Goal: Task Accomplishment & Management: Use online tool/utility

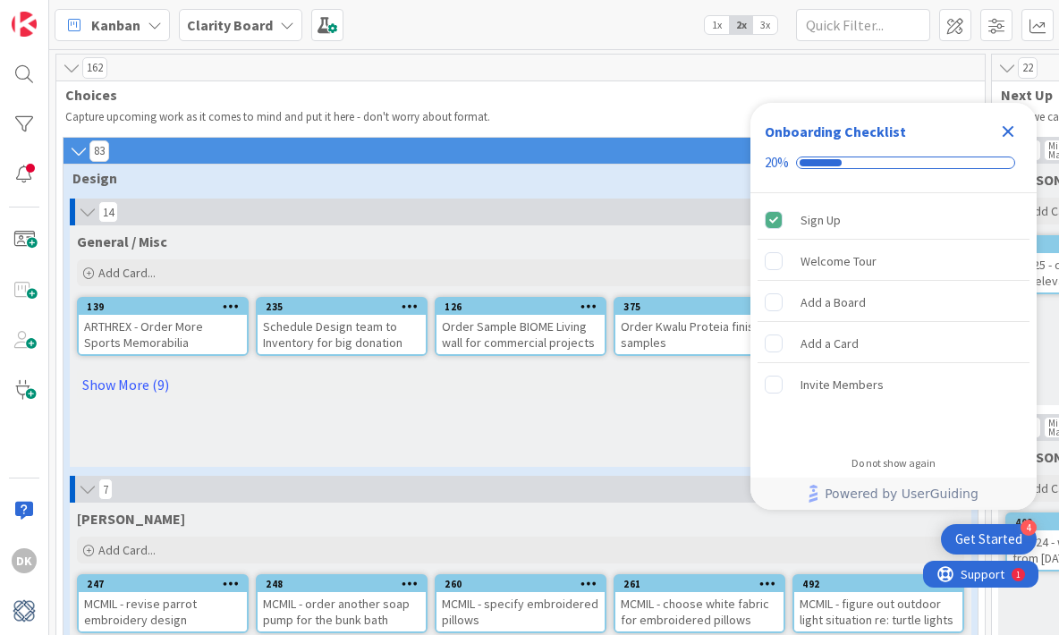
click at [1002, 130] on icon "Close Checklist" at bounding box center [1007, 131] width 21 height 21
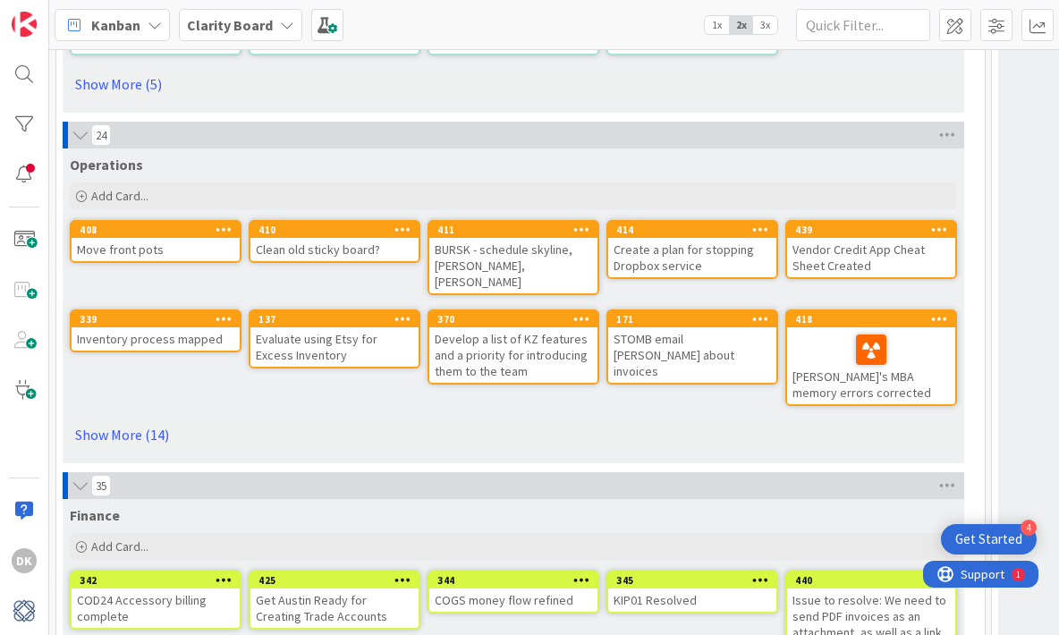
scroll to position [5426, 0]
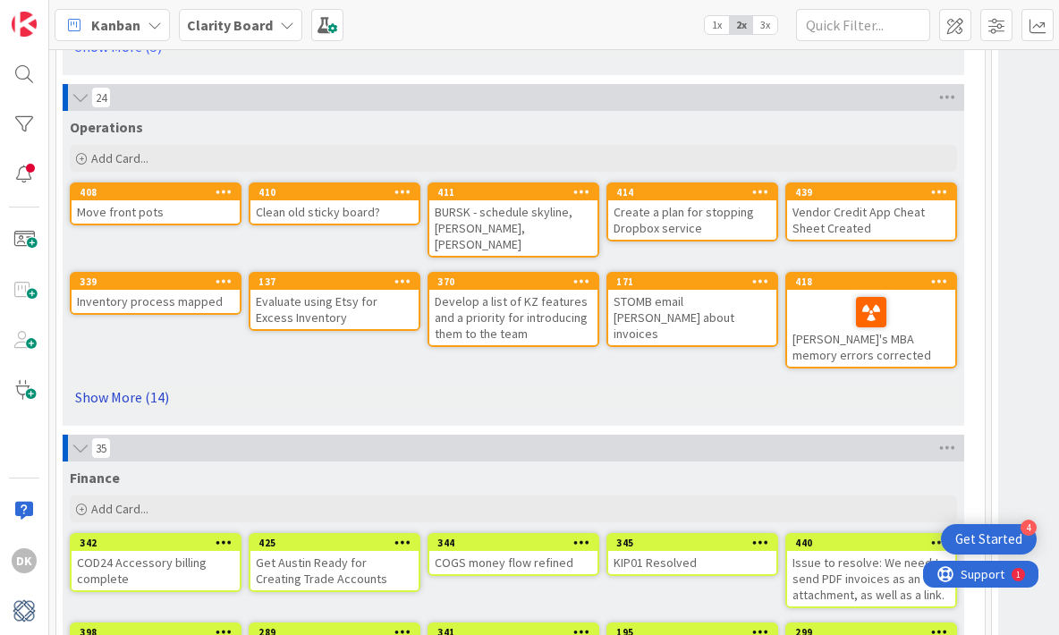
click at [117, 386] on link "Show More (14)" at bounding box center [513, 397] width 887 height 29
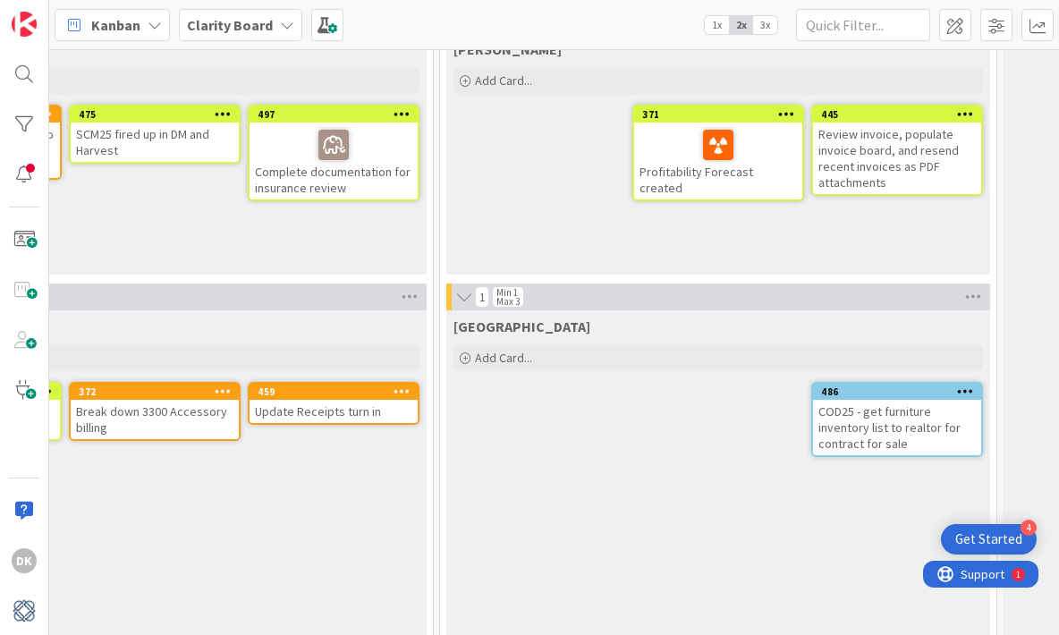
scroll to position [1254, 1115]
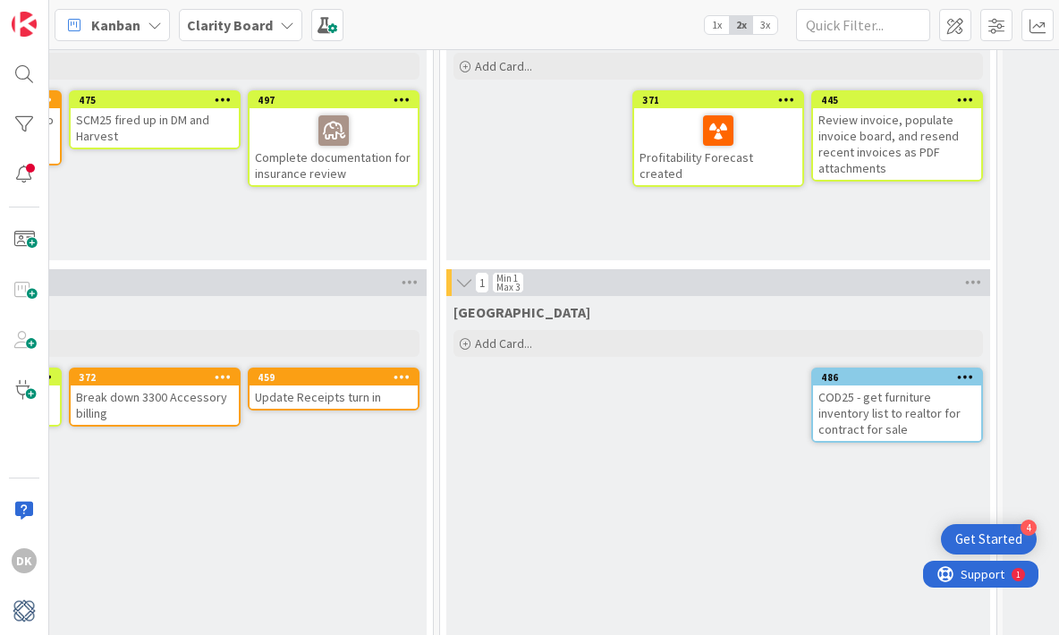
drag, startPoint x: 523, startPoint y: 215, endPoint x: 240, endPoint y: 17, distance: 346.0
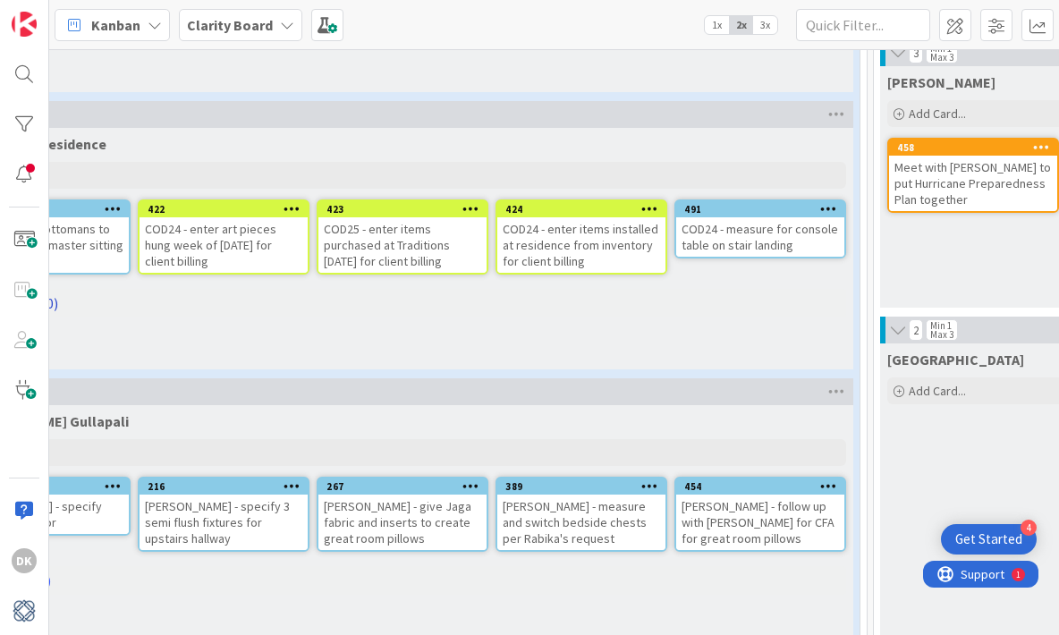
scroll to position [1206, 0]
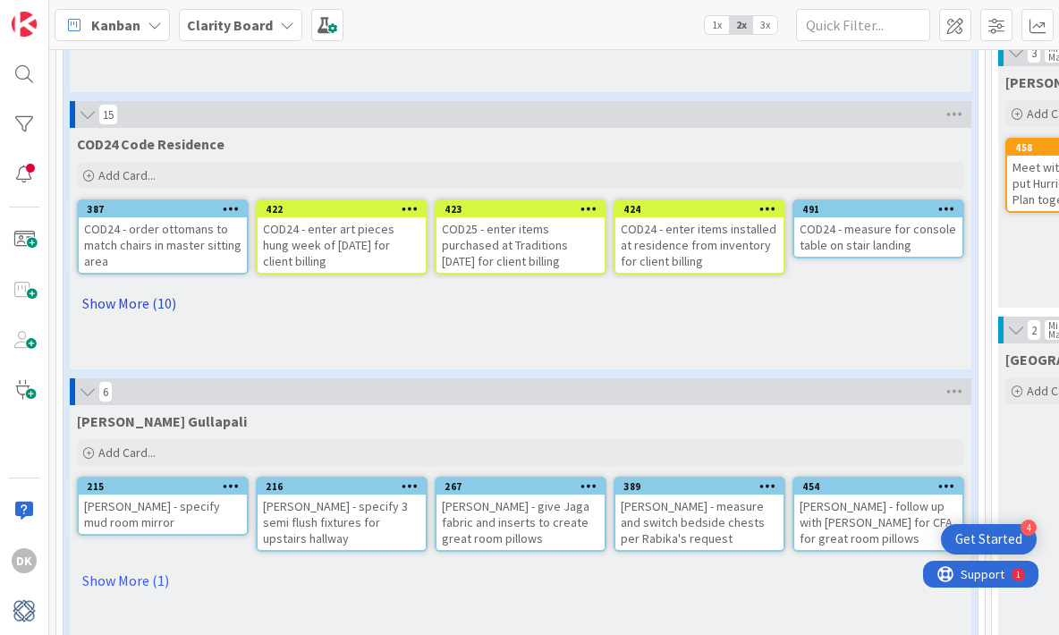
click at [156, 307] on link "Show More (10)" at bounding box center [520, 303] width 887 height 29
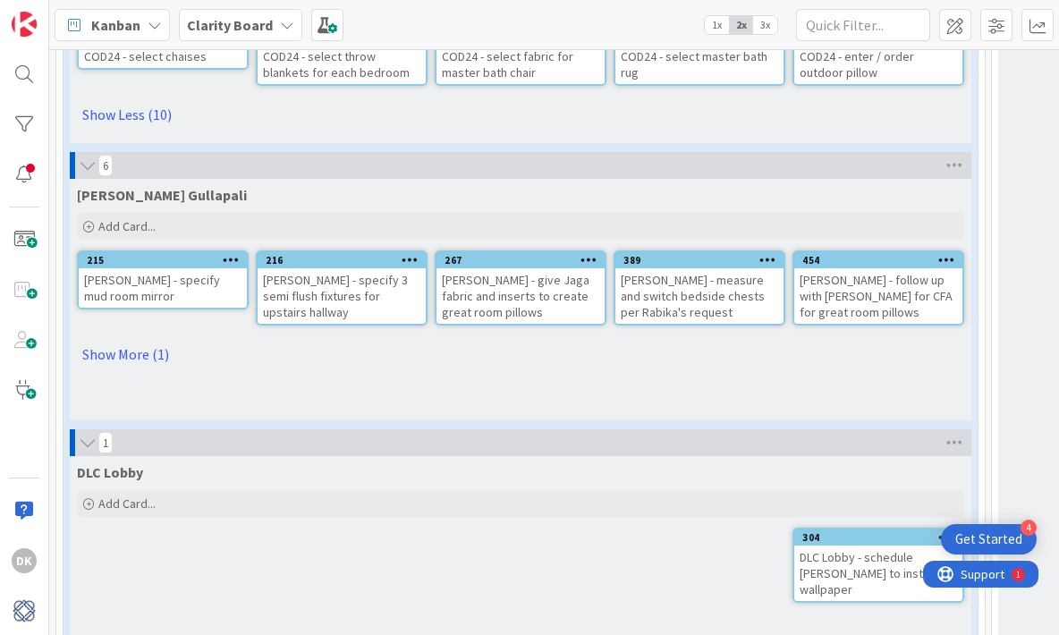
scroll to position [1577, 0]
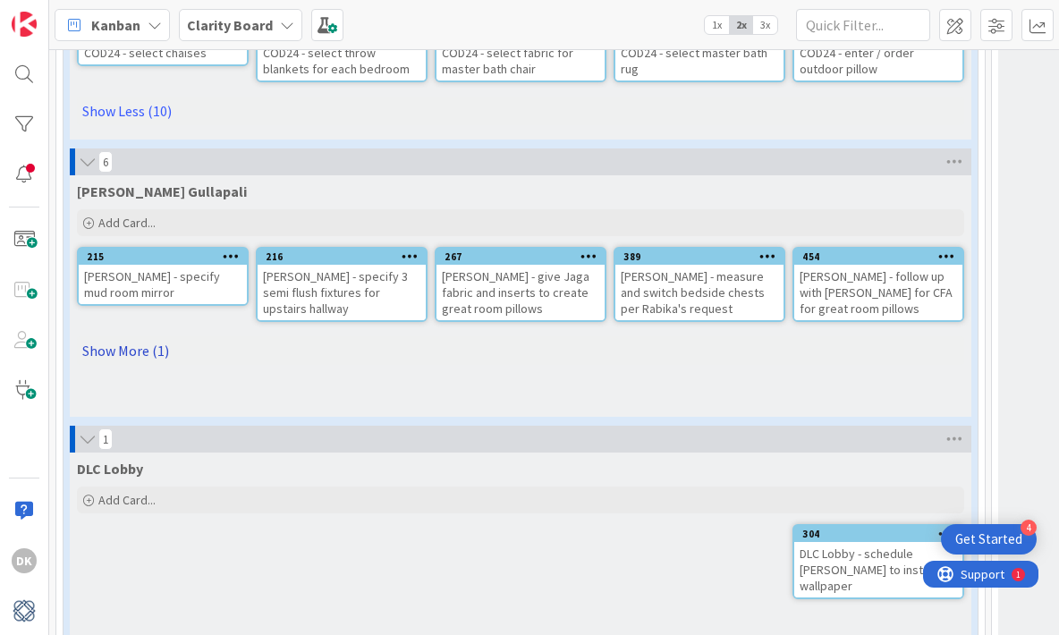
click at [145, 349] on link "Show More (1)" at bounding box center [520, 350] width 887 height 29
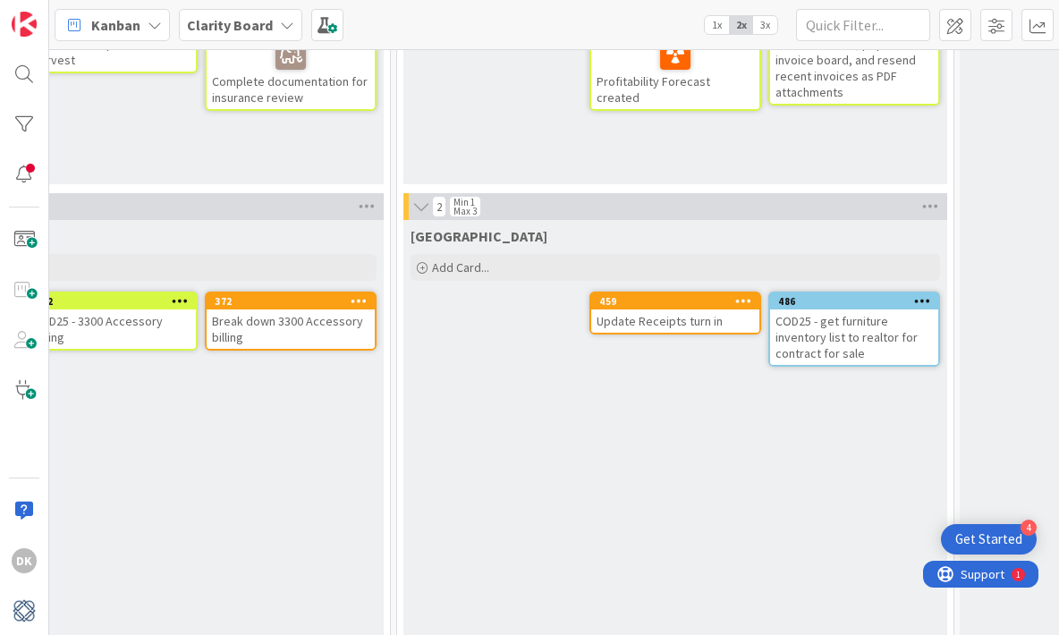
scroll to position [1330, 1161]
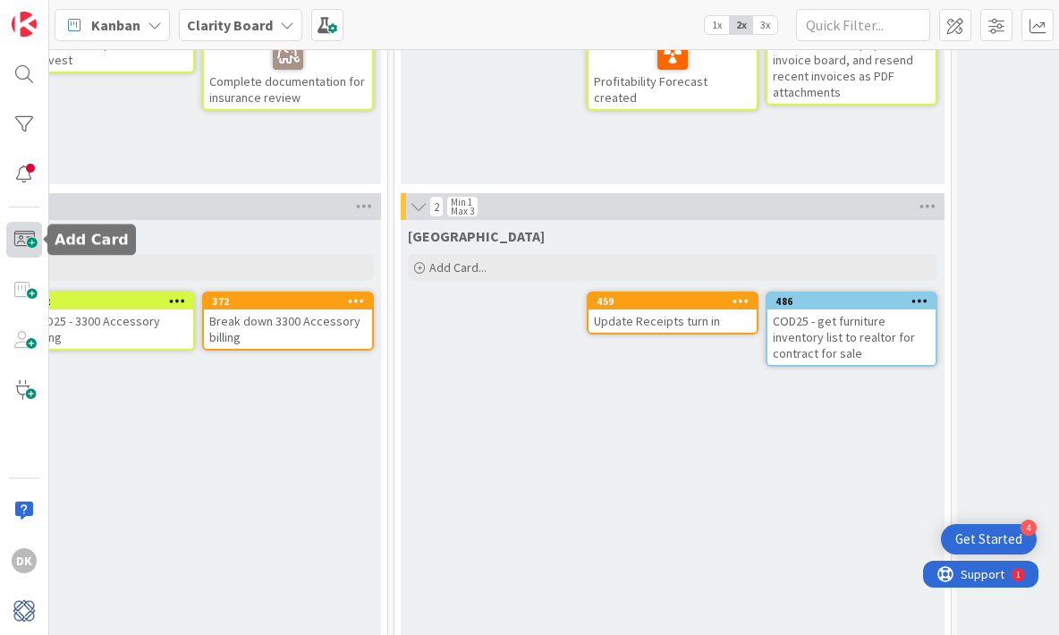
click at [33, 244] on span at bounding box center [24, 240] width 36 height 36
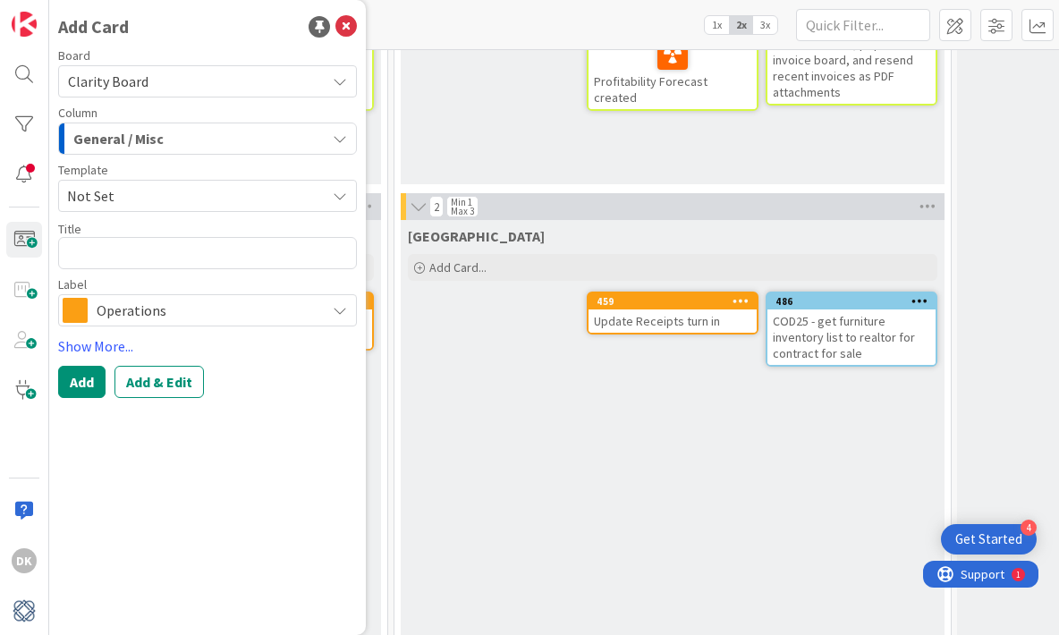
click at [209, 138] on div "General / Misc" at bounding box center [197, 138] width 257 height 29
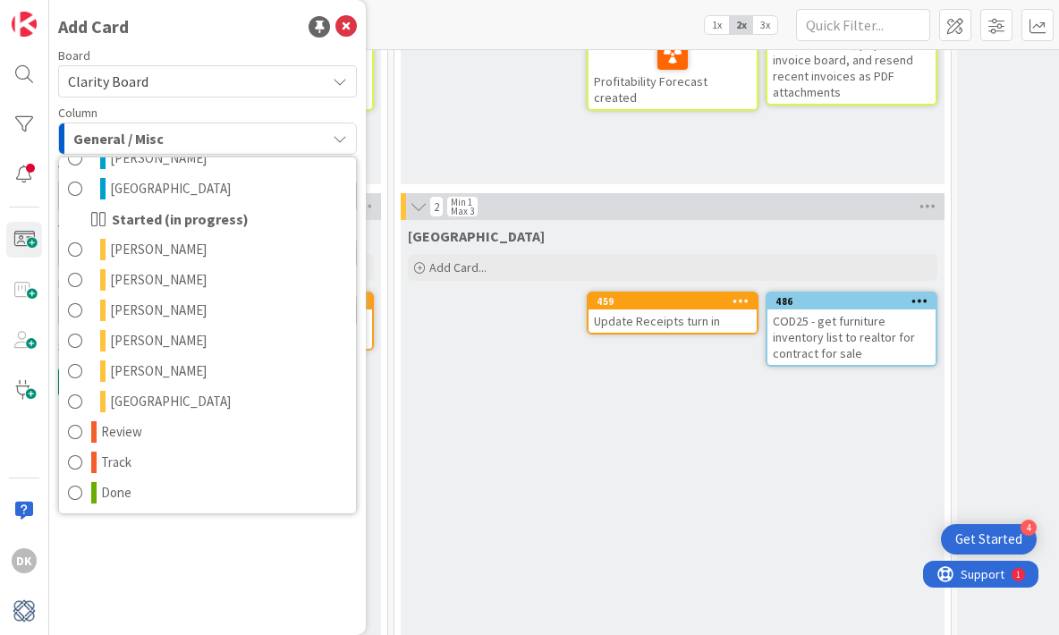
scroll to position [874, 0]
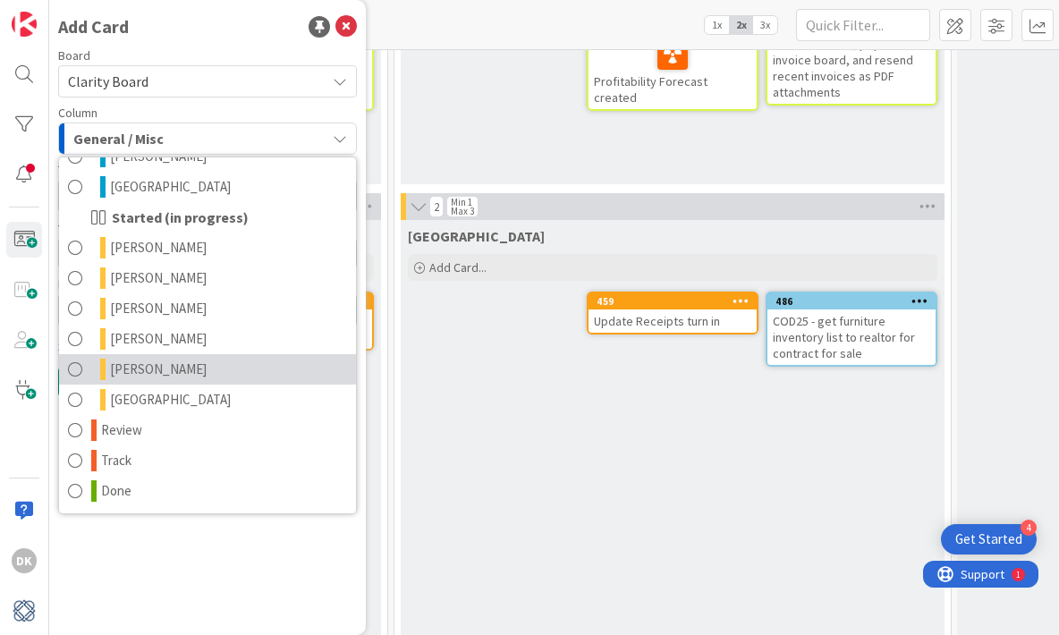
click at [227, 360] on link "[PERSON_NAME]" at bounding box center [207, 369] width 297 height 30
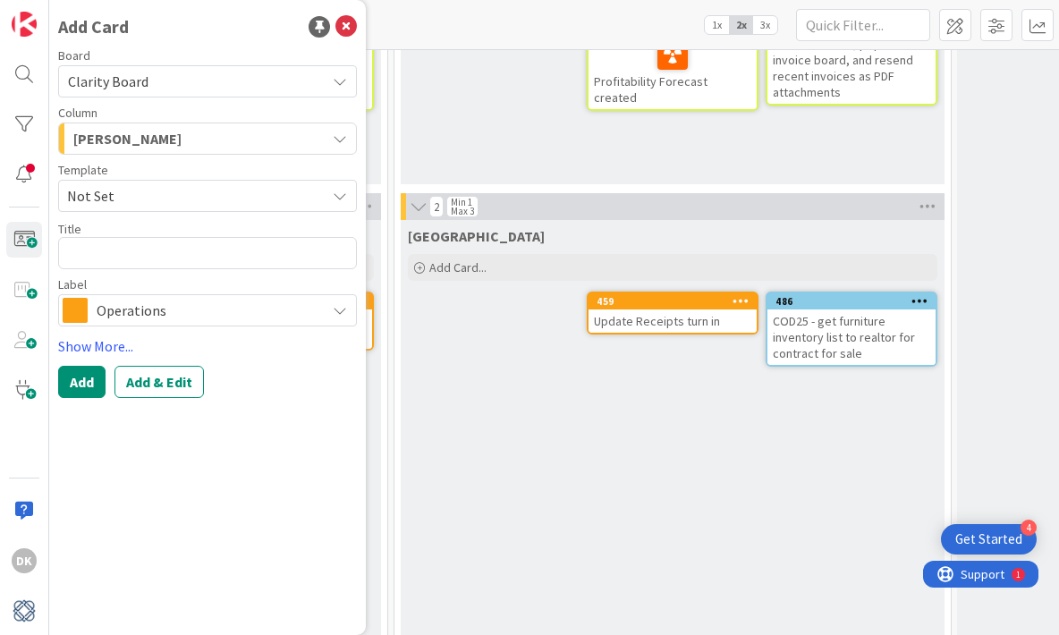
click at [149, 148] on div "[PERSON_NAME]" at bounding box center [197, 138] width 257 height 29
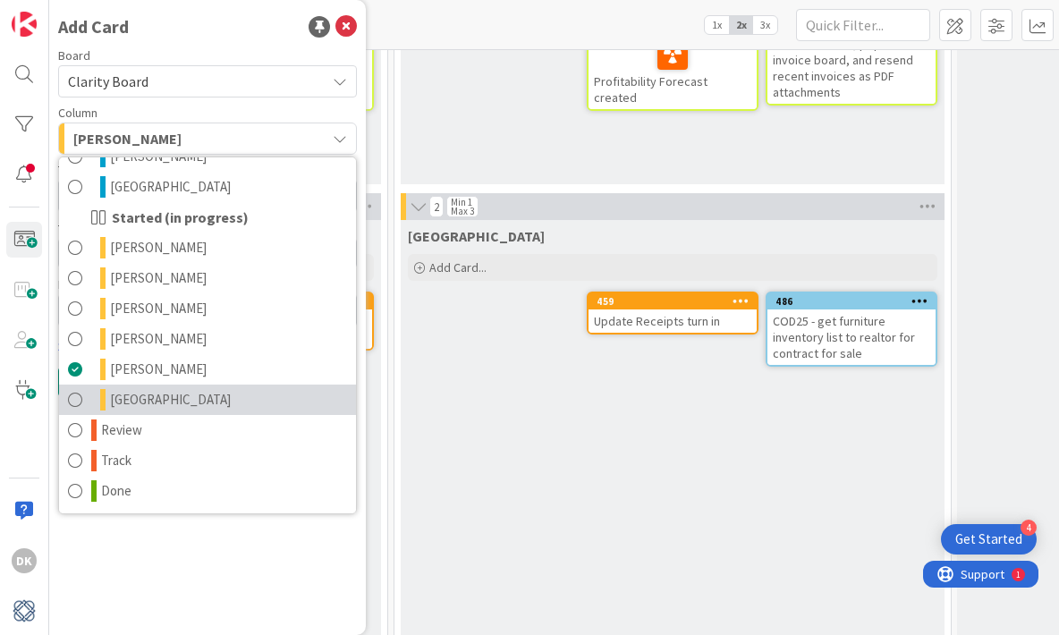
click at [171, 392] on link "[GEOGRAPHIC_DATA]" at bounding box center [207, 399] width 297 height 30
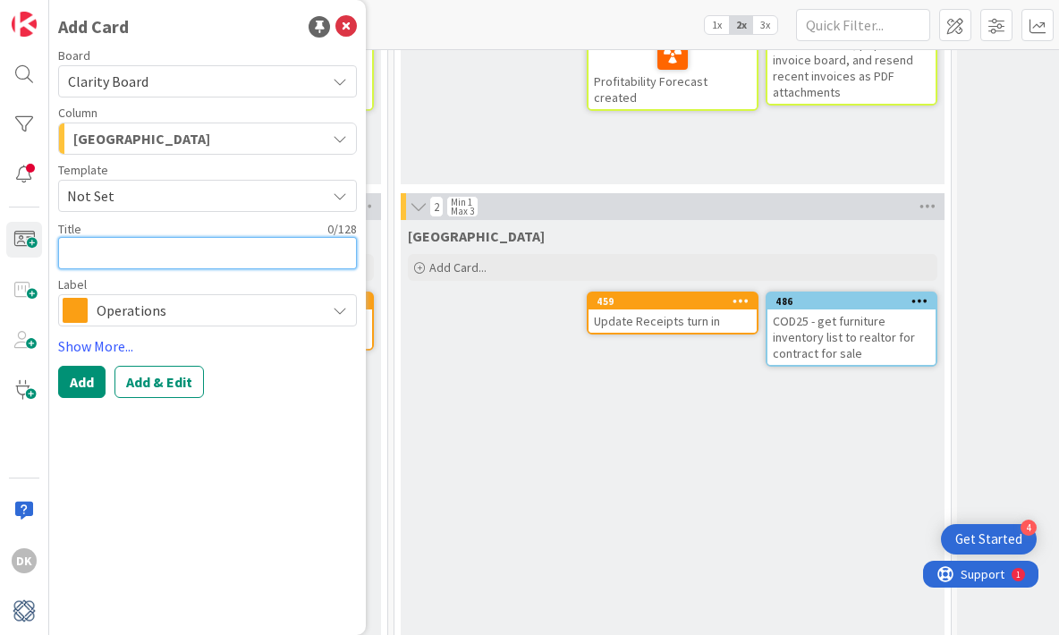
click at [136, 257] on textarea at bounding box center [207, 253] width 299 height 32
type textarea "x"
type textarea "S"
type textarea "x"
type textarea "Sw"
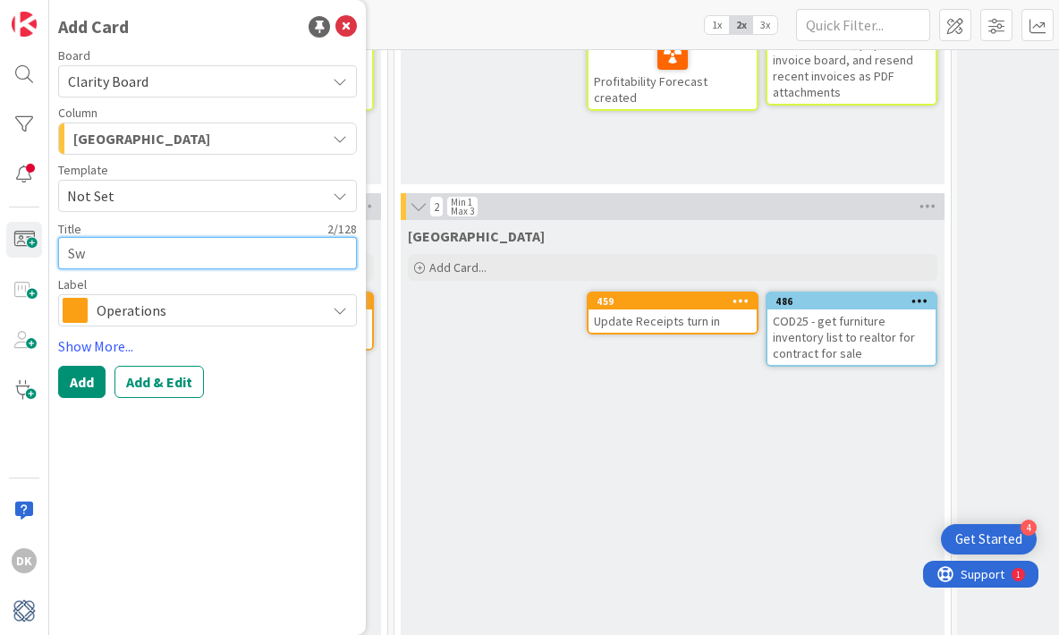
type textarea "x"
type textarea "Swin"
type textarea "x"
type textarea "Swing"
type textarea "x"
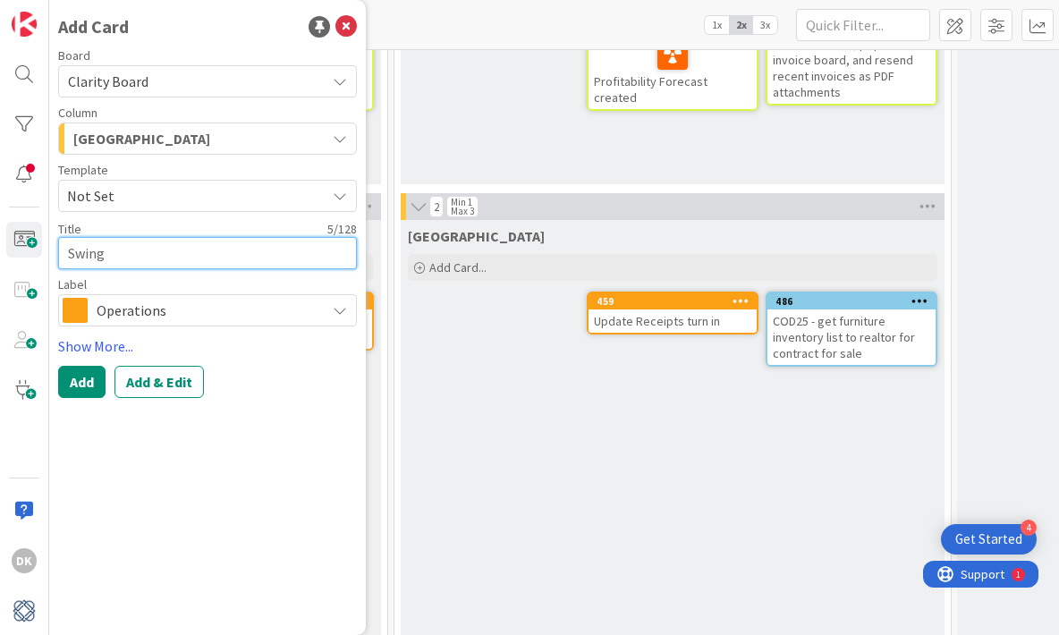
type textarea "Swing"
type textarea "x"
type textarea "Swing a"
type textarea "x"
type textarea "Swing ab"
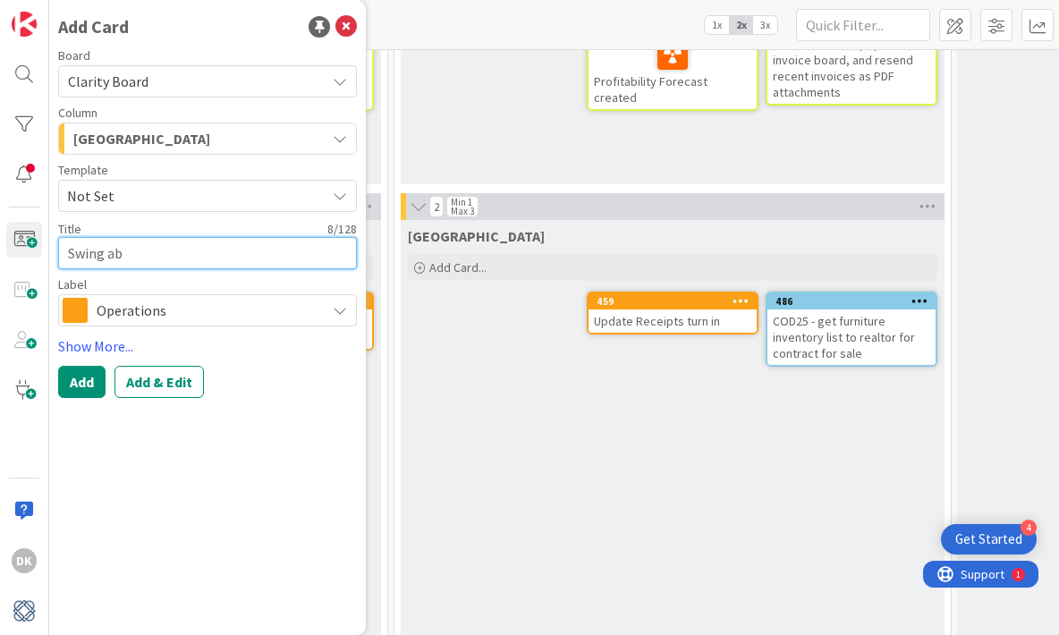
type textarea "x"
type textarea "Swing a"
type textarea "x"
type textarea "Swing"
type textarea "x"
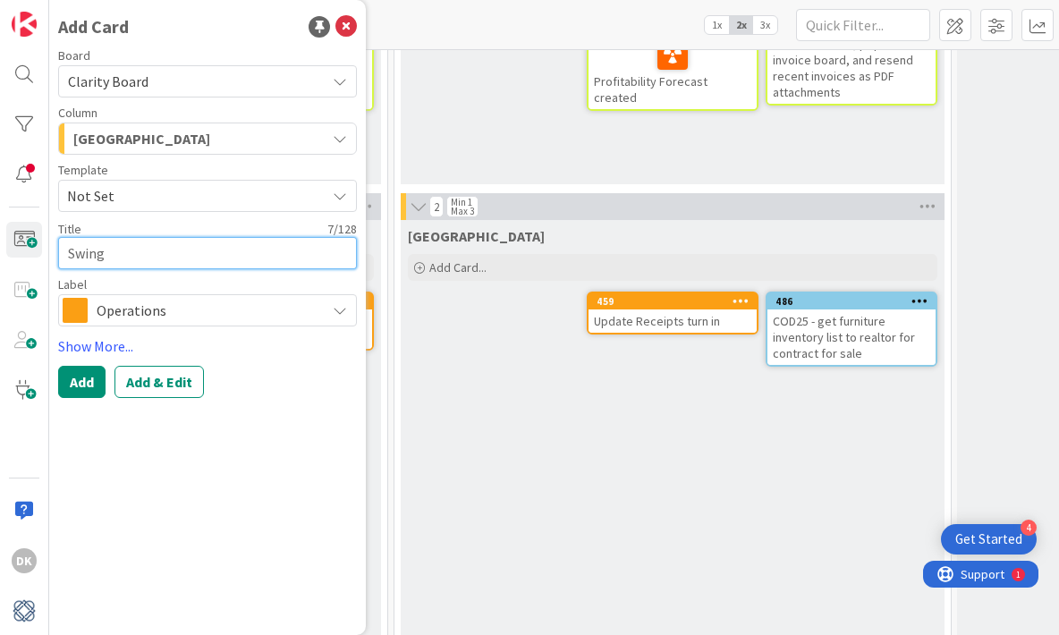
type textarea "Swing B"
type textarea "x"
type textarea "Swing By"
type textarea "x"
type textarea "Swing By"
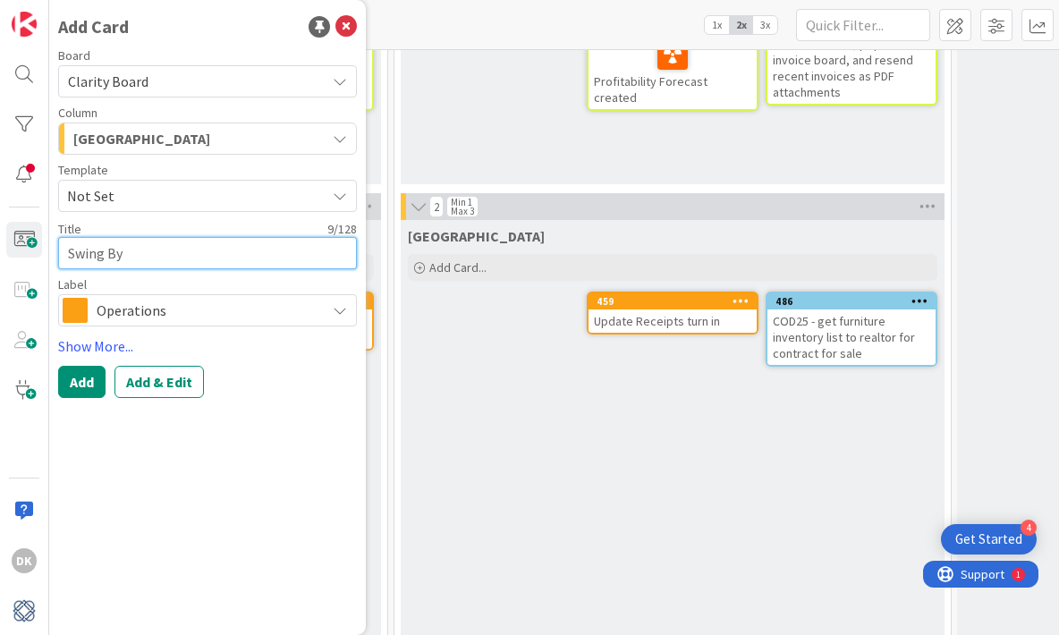
type textarea "x"
type textarea "Swing By O"
type textarea "x"
type textarea "Swing By [PERSON_NAME]"
type textarea "x"
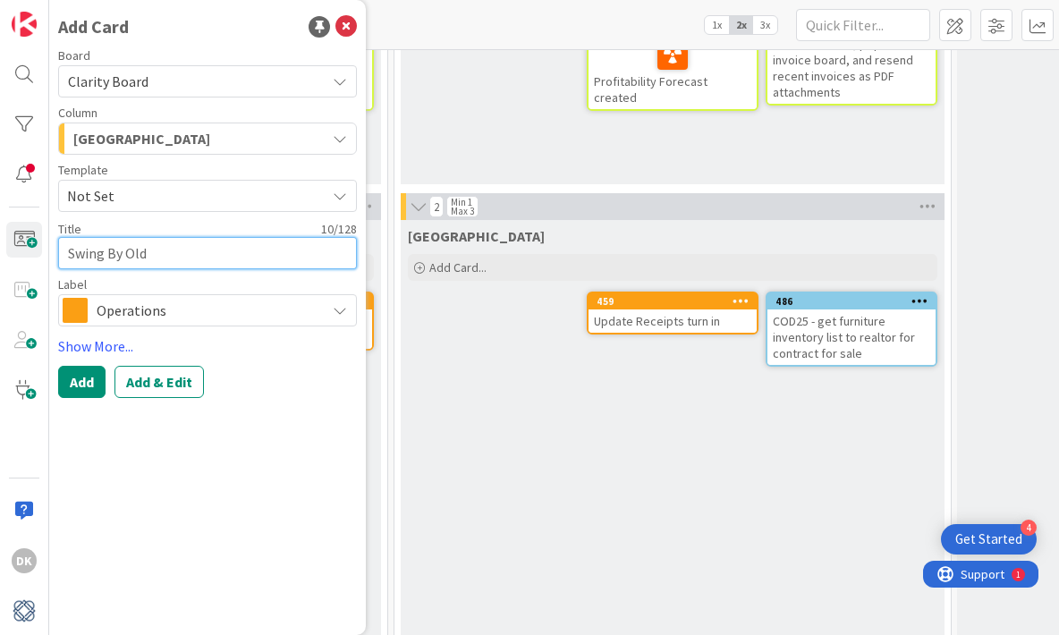
type textarea "Swing By Old"
type textarea "x"
type textarea "Swing By Old O"
type textarea "x"
type textarea "Swing By Old Of"
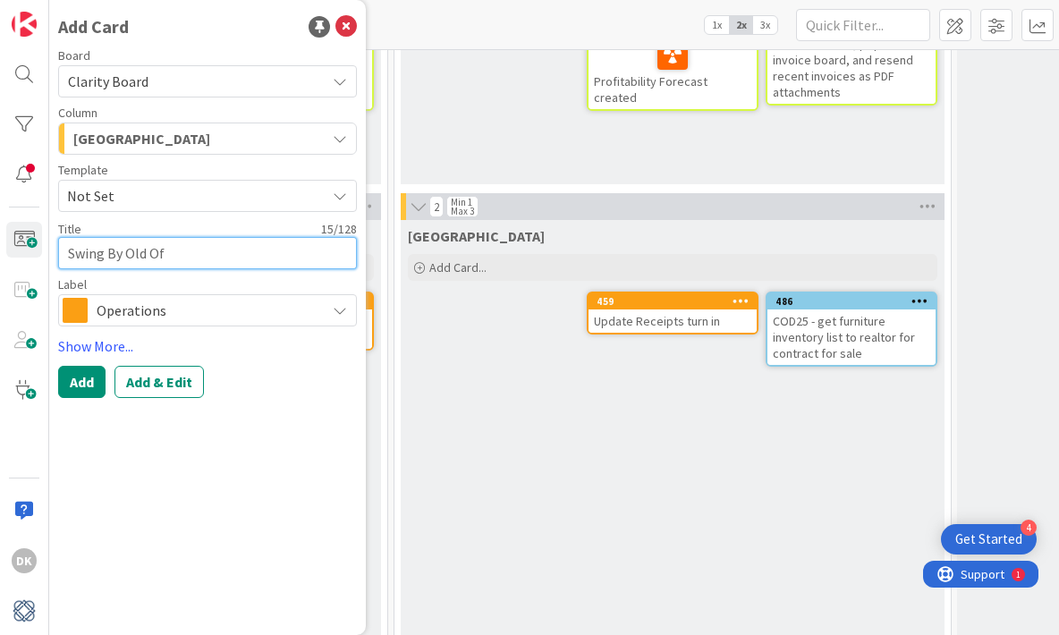
type textarea "x"
type textarea "Swing By Old Off"
type textarea "x"
type textarea "Swing By Old Offi"
type textarea "x"
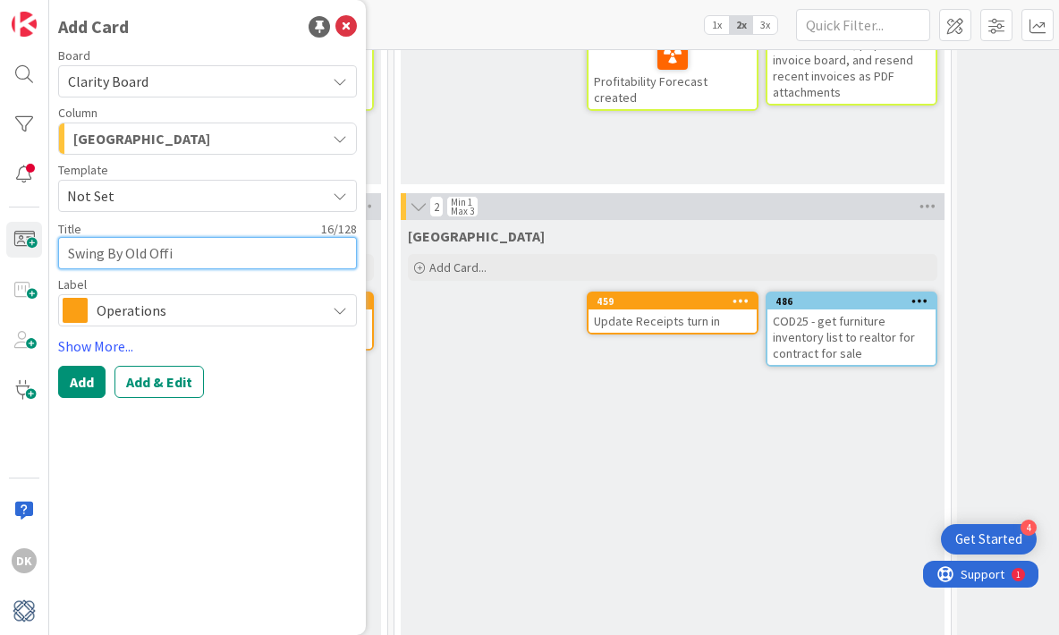
type textarea "Swing By Old Offic"
type textarea "x"
type textarea "Swing By Old Office"
click at [80, 384] on button "Add" at bounding box center [81, 382] width 47 height 32
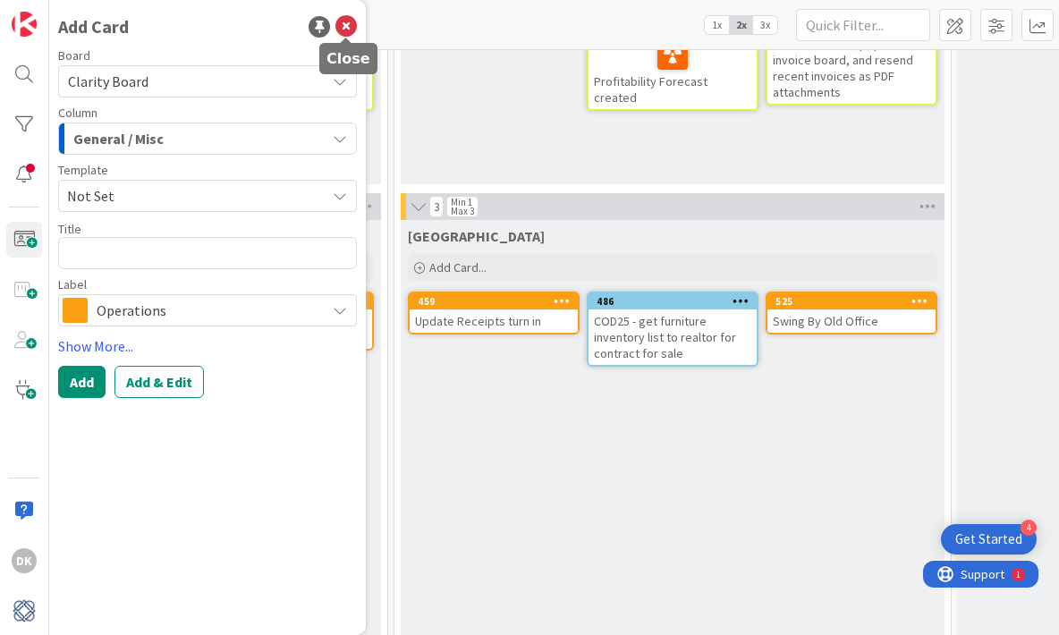
click at [346, 25] on icon at bounding box center [345, 26] width 21 height 21
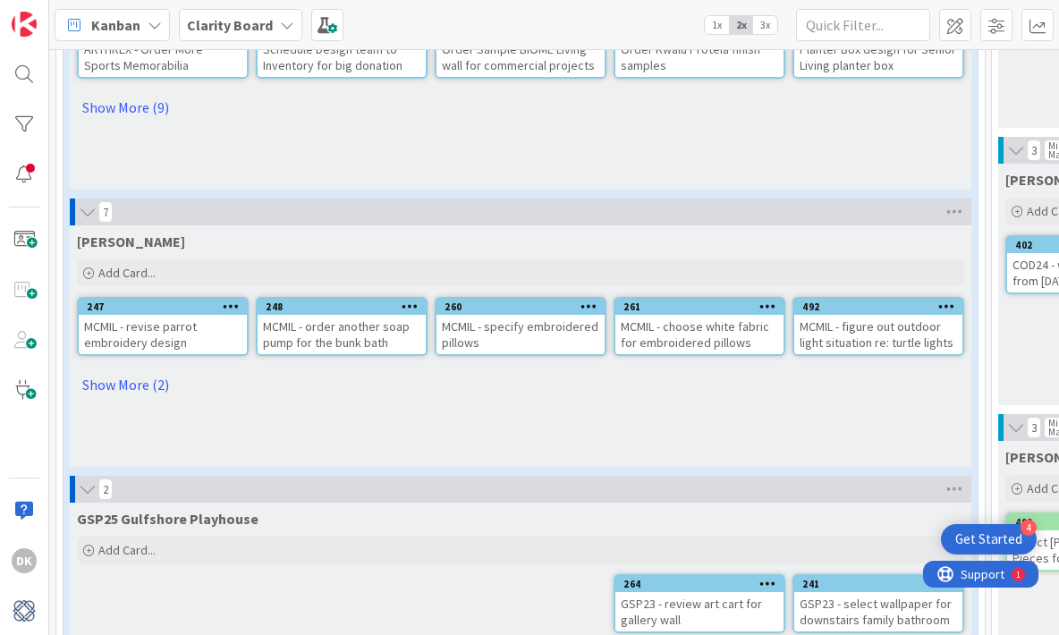
scroll to position [307, 0]
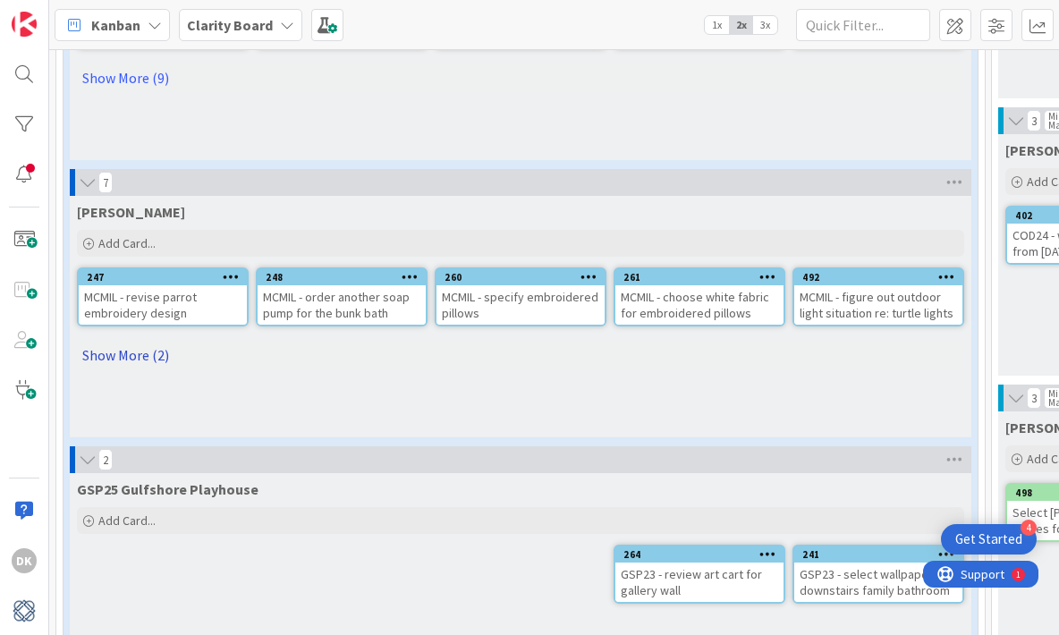
click at [151, 350] on link "Show More (2)" at bounding box center [520, 355] width 887 height 29
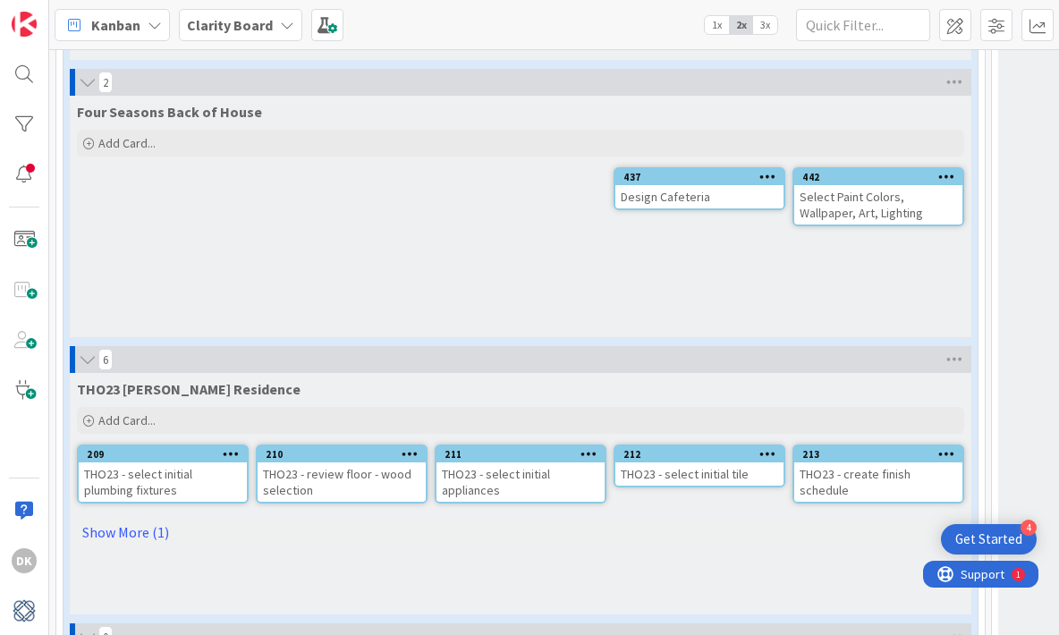
scroll to position [3435, 0]
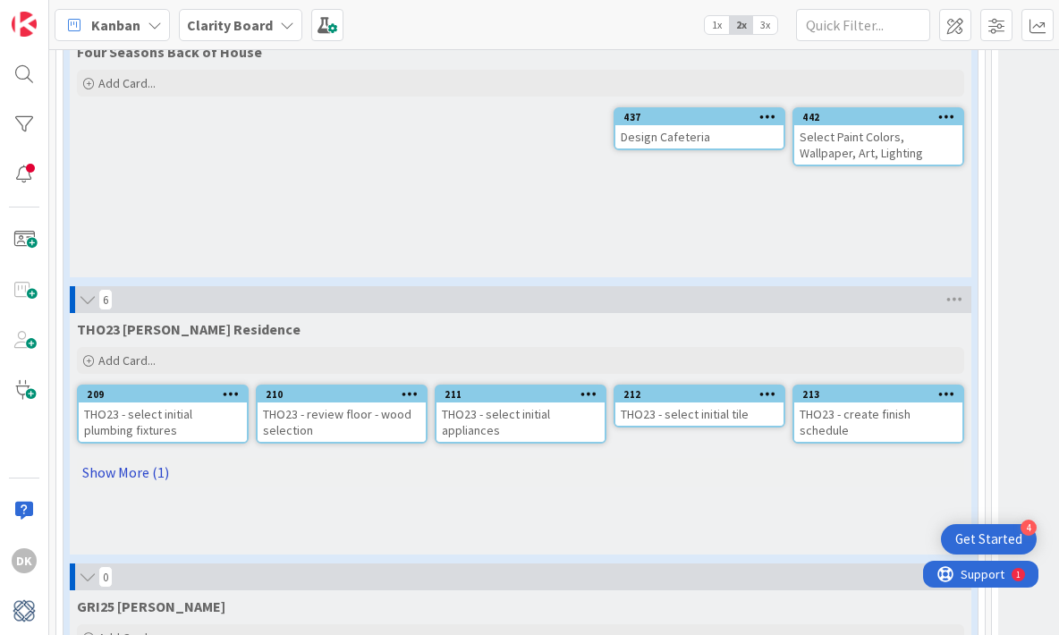
click at [127, 477] on link "Show More (1)" at bounding box center [520, 472] width 887 height 29
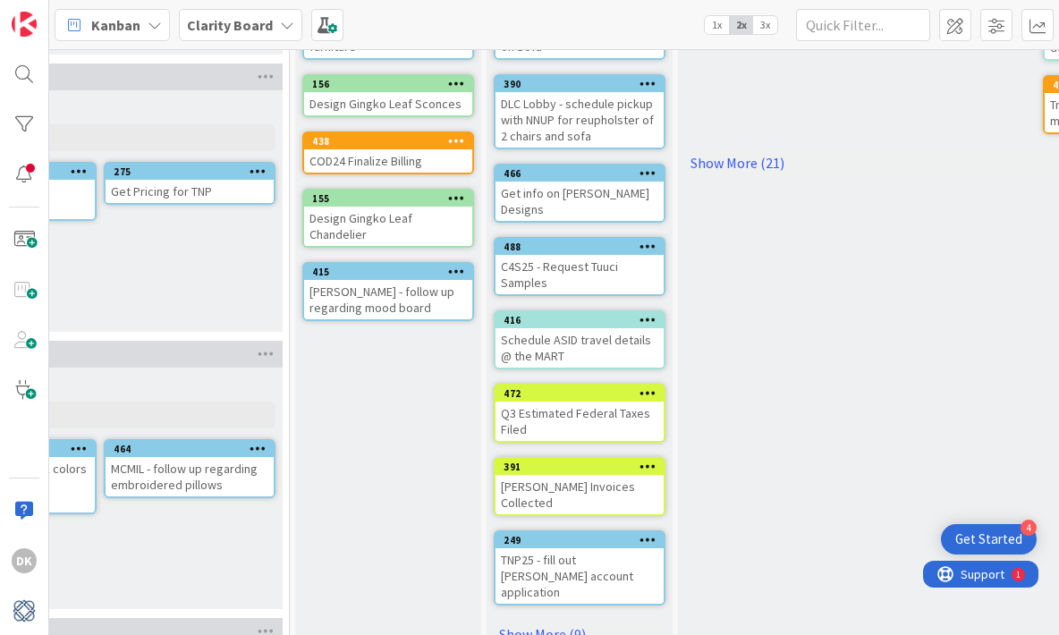
scroll to position [358, 1822]
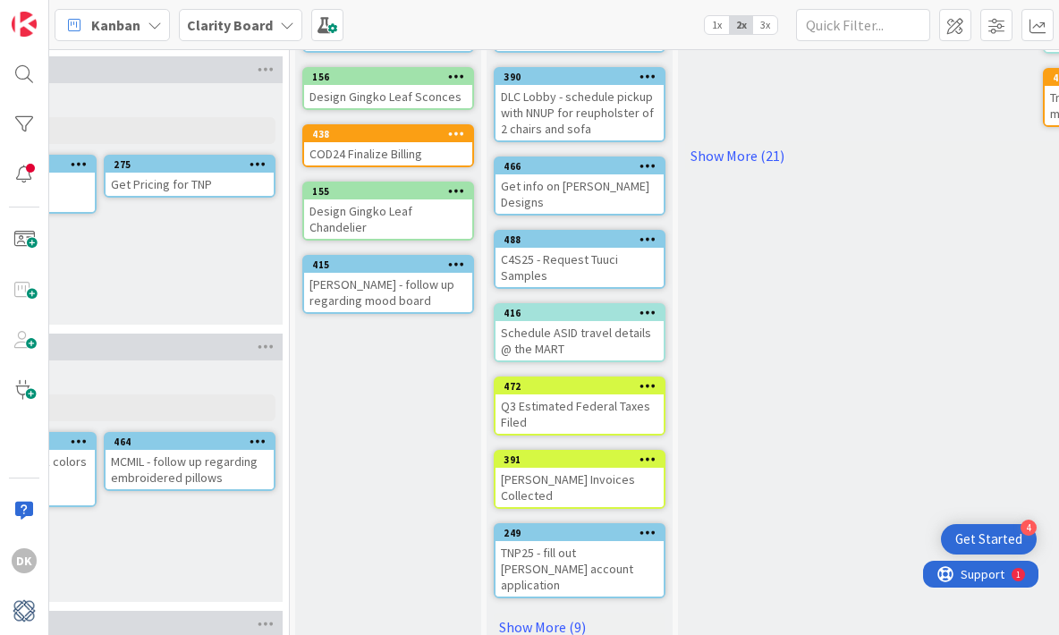
click at [646, 468] on div "[PERSON_NAME] Invoices Collected" at bounding box center [579, 487] width 168 height 39
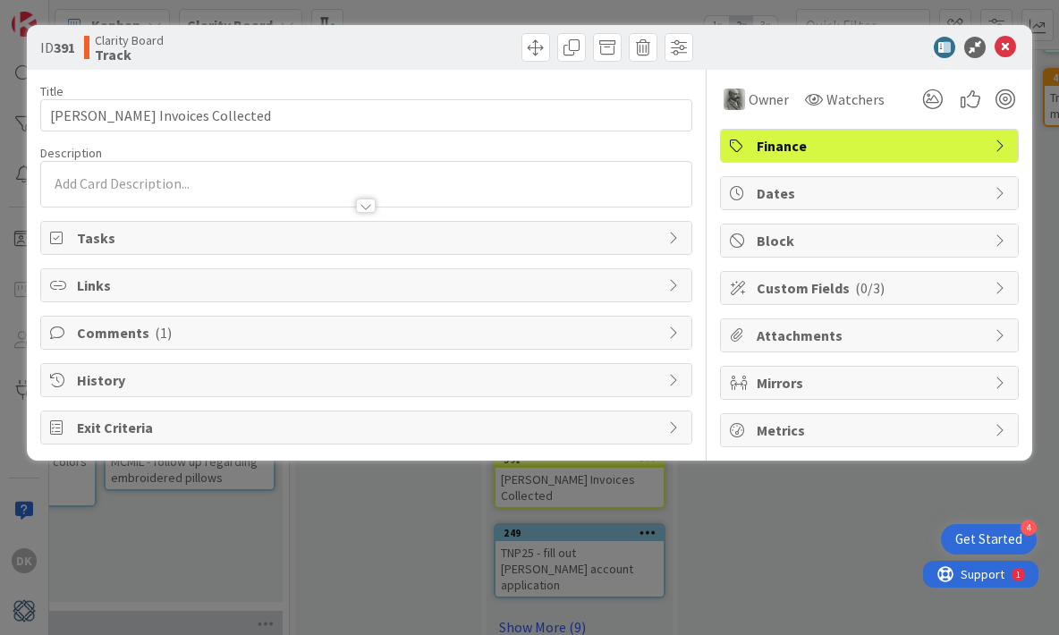
click at [731, 554] on div "ID 391 Clarity Board Track Title 34 / 128 [PERSON_NAME] Invoices Collected Desc…" at bounding box center [529, 317] width 1059 height 635
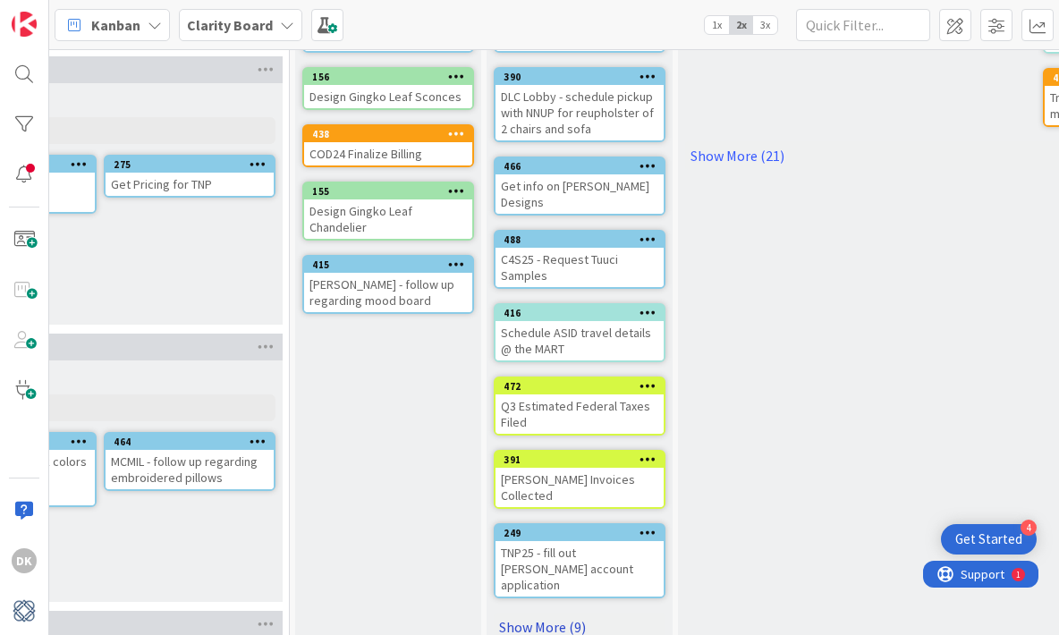
click at [540, 612] on link "Show More (9)" at bounding box center [580, 626] width 172 height 29
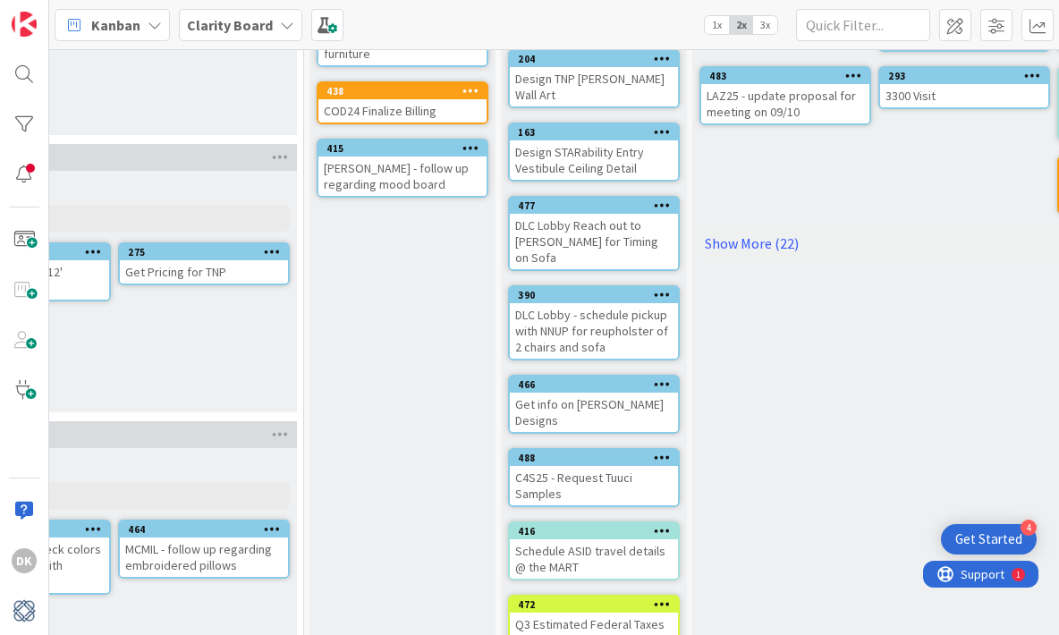
scroll to position [0, 1808]
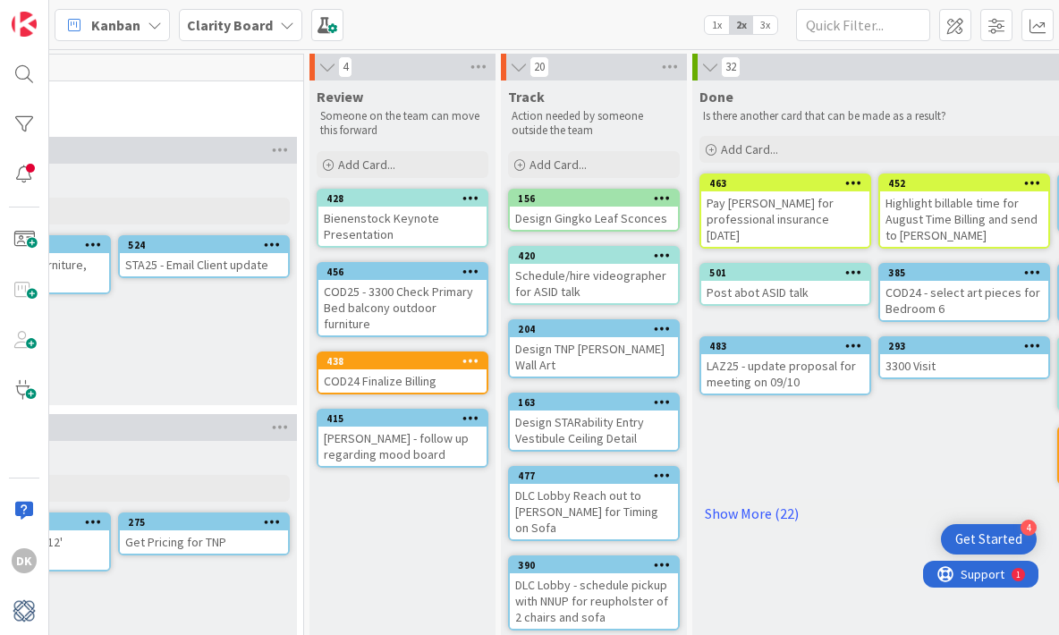
drag, startPoint x: 598, startPoint y: 322, endPoint x: 547, endPoint y: 0, distance: 325.9
click at [405, 270] on div "456" at bounding box center [406, 272] width 160 height 13
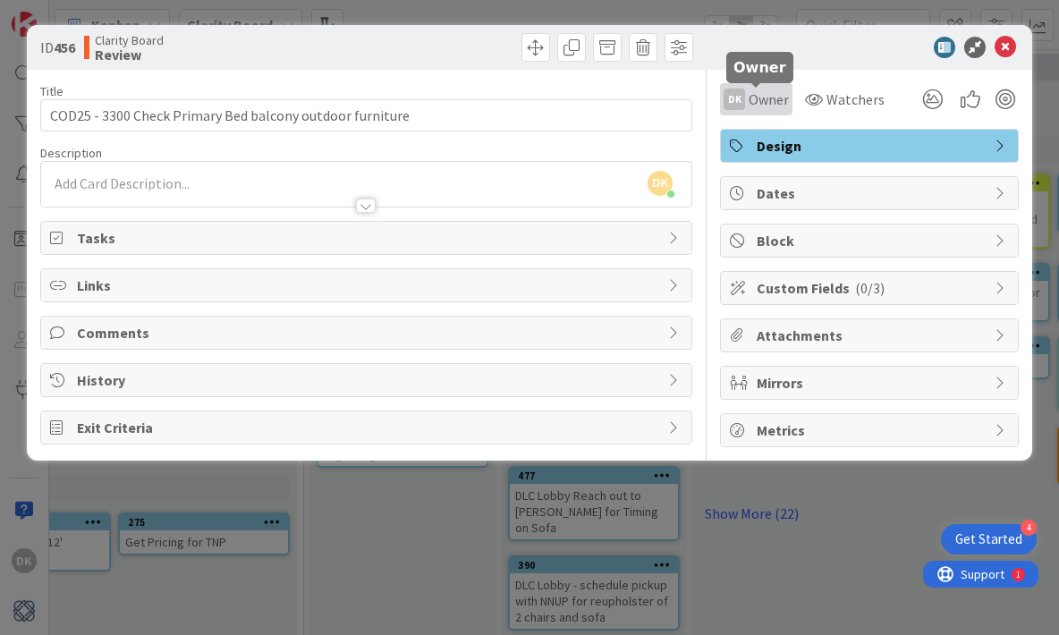
click at [759, 98] on span "Owner" at bounding box center [768, 99] width 40 height 21
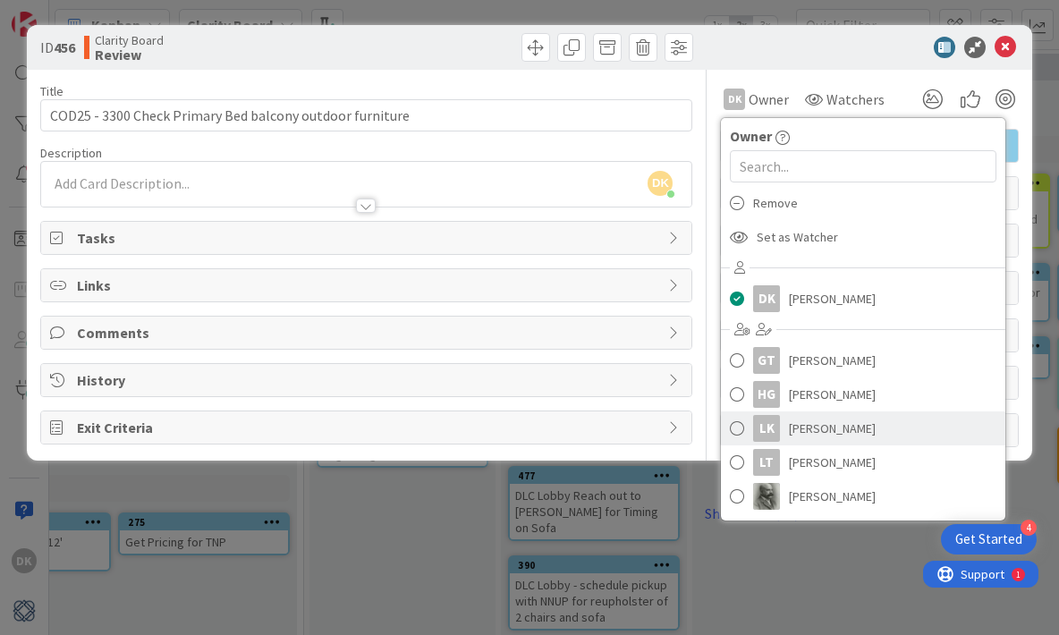
click at [731, 431] on span at bounding box center [737, 428] width 14 height 27
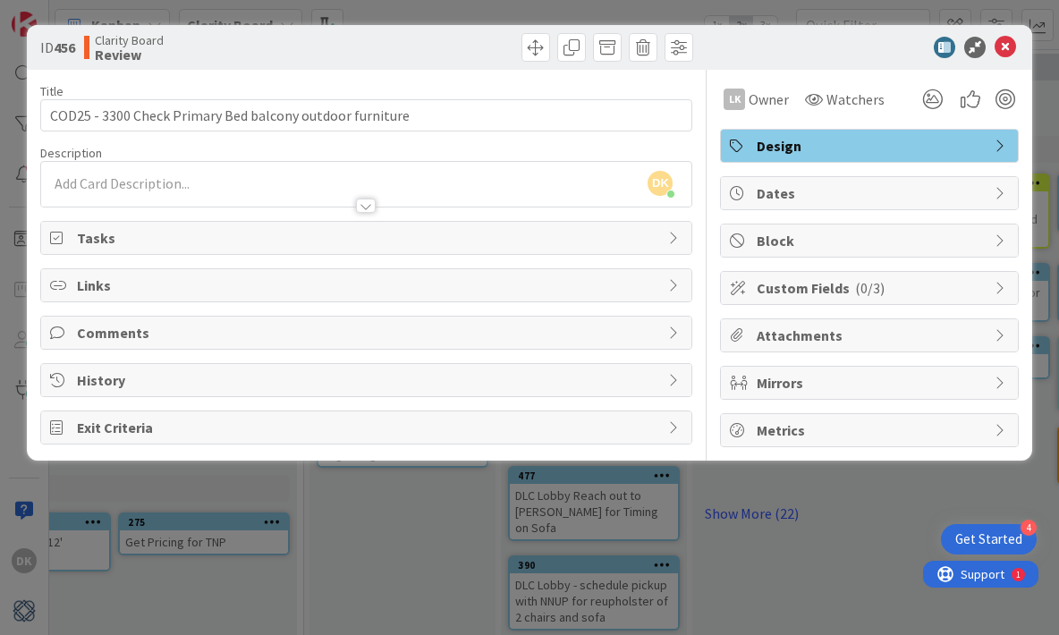
click at [836, 488] on div "ID 456 Clarity Board Review Title 57 / 128 COD25 - 3300 Check Primary Bed balco…" at bounding box center [529, 317] width 1059 height 635
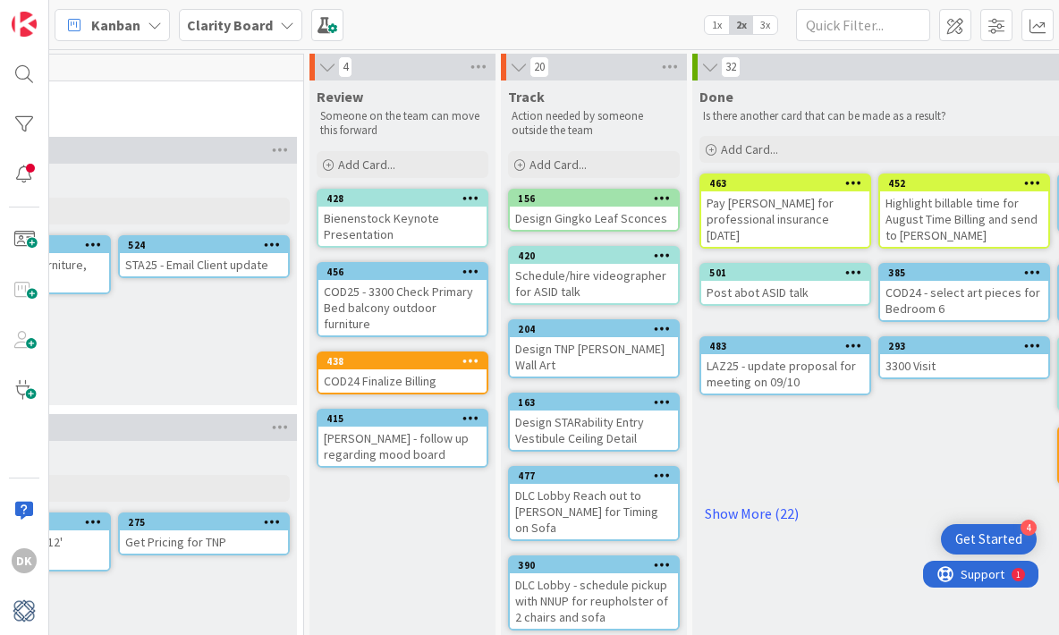
click at [451, 382] on div "COD24 Finalize Billing" at bounding box center [402, 380] width 168 height 23
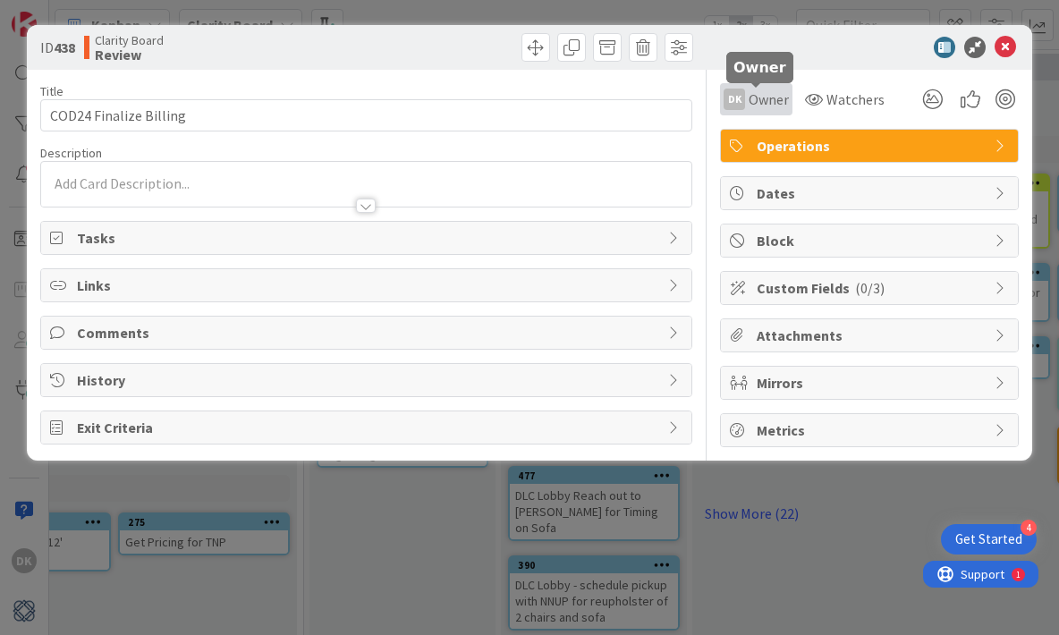
click at [776, 97] on span "Owner" at bounding box center [768, 99] width 40 height 21
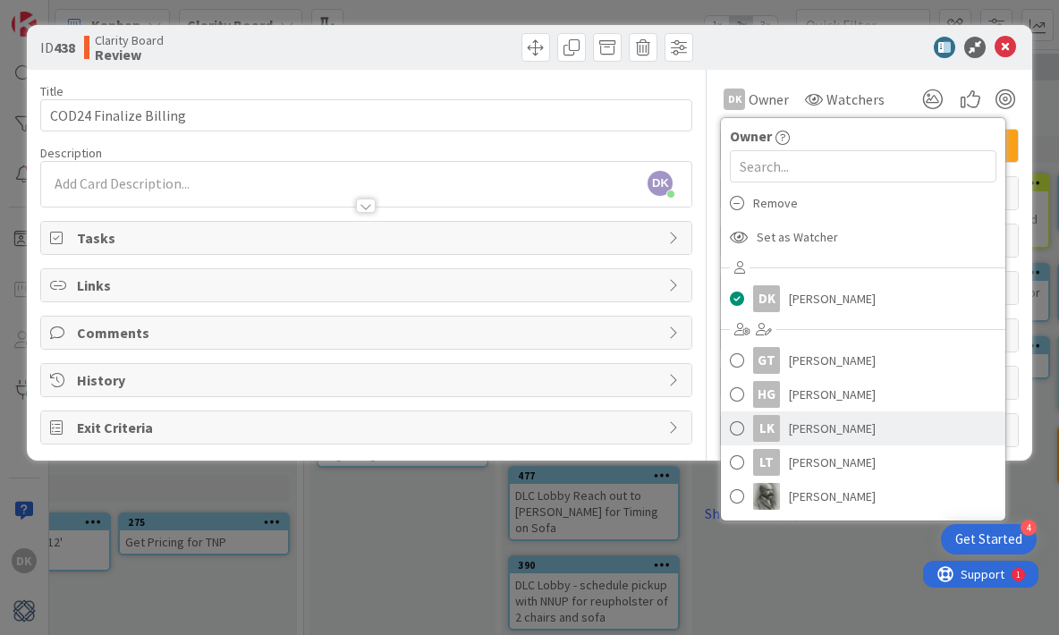
click at [820, 434] on span "[PERSON_NAME]" at bounding box center [832, 428] width 87 height 27
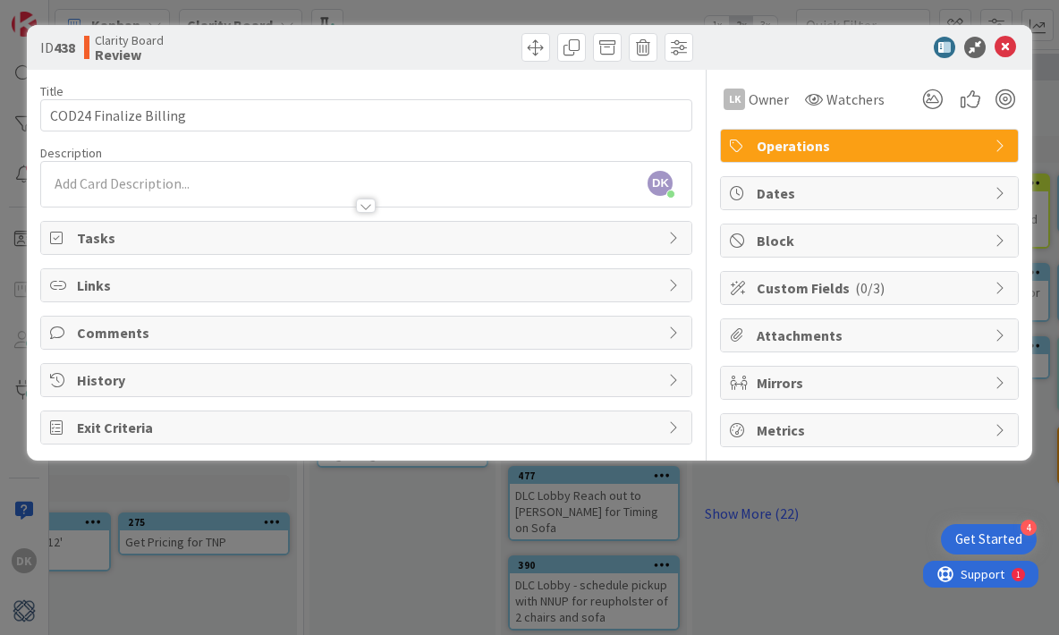
click at [848, 502] on div "ID 438 Clarity Board Review Title 22 / 128 COD24 Finalize Billing Description D…" at bounding box center [529, 317] width 1059 height 635
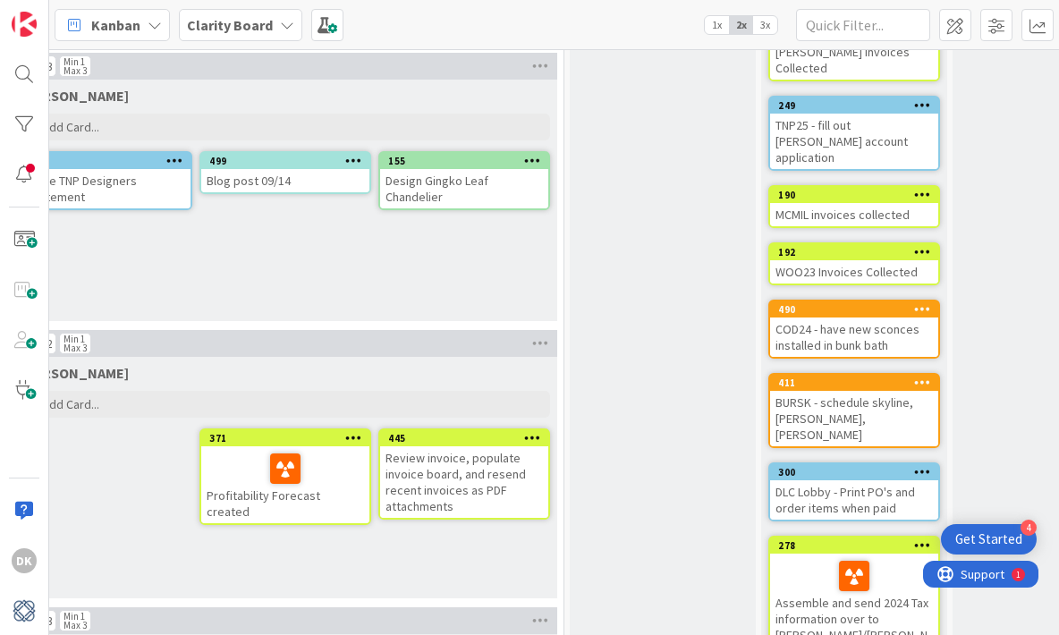
scroll to position [932, 1548]
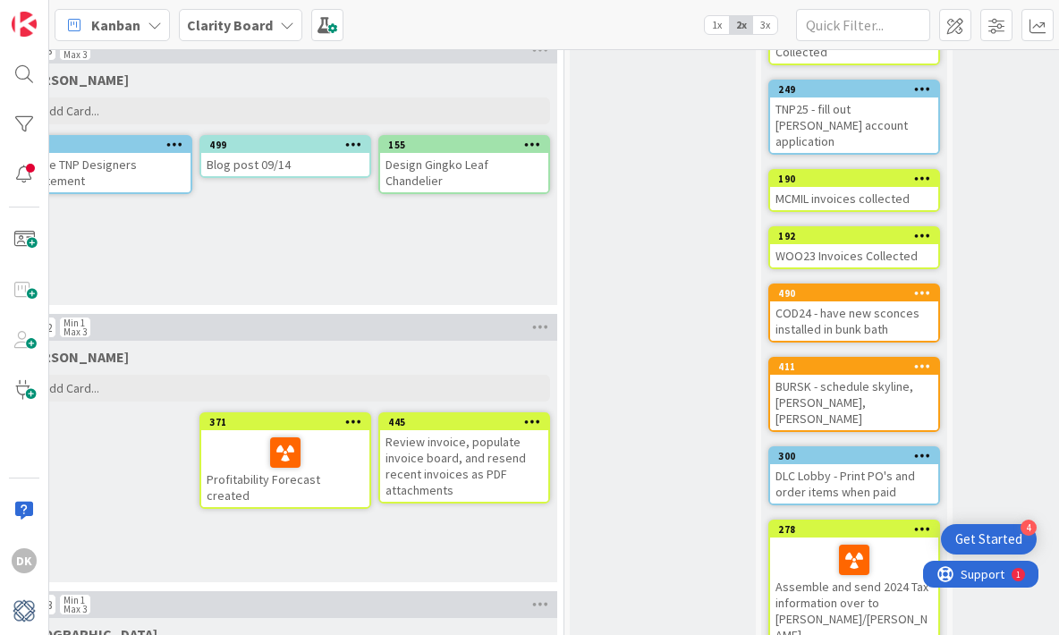
click at [814, 301] on div "COD24 - have new sconces installed in bunk bath" at bounding box center [854, 320] width 168 height 39
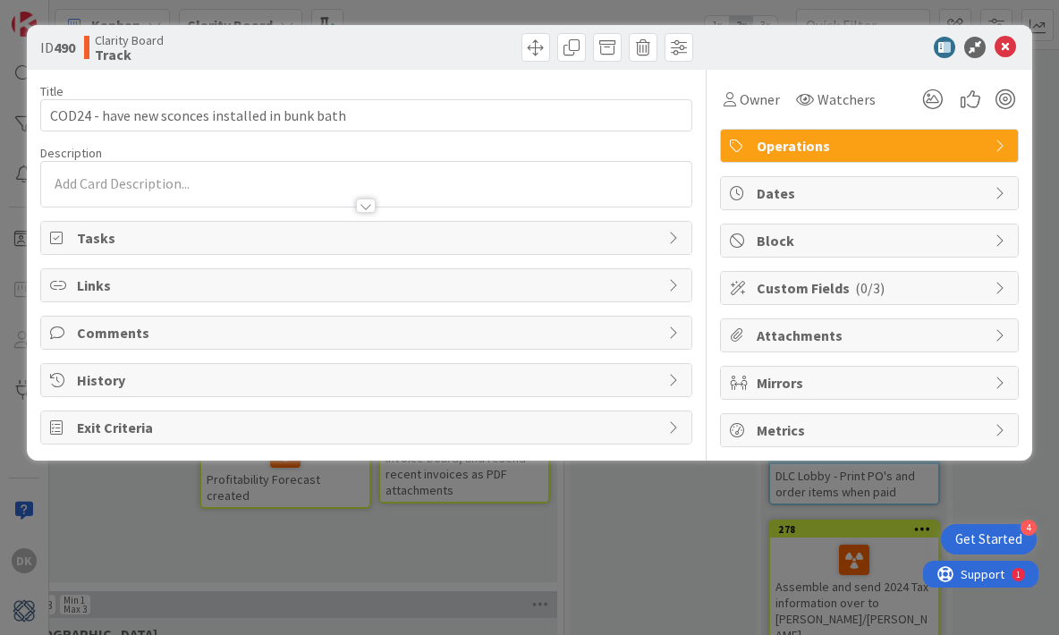
click at [692, 489] on div "ID 490 Clarity Board Track Title 47 / 128 COD24 - have new sconces installed in…" at bounding box center [529, 317] width 1059 height 635
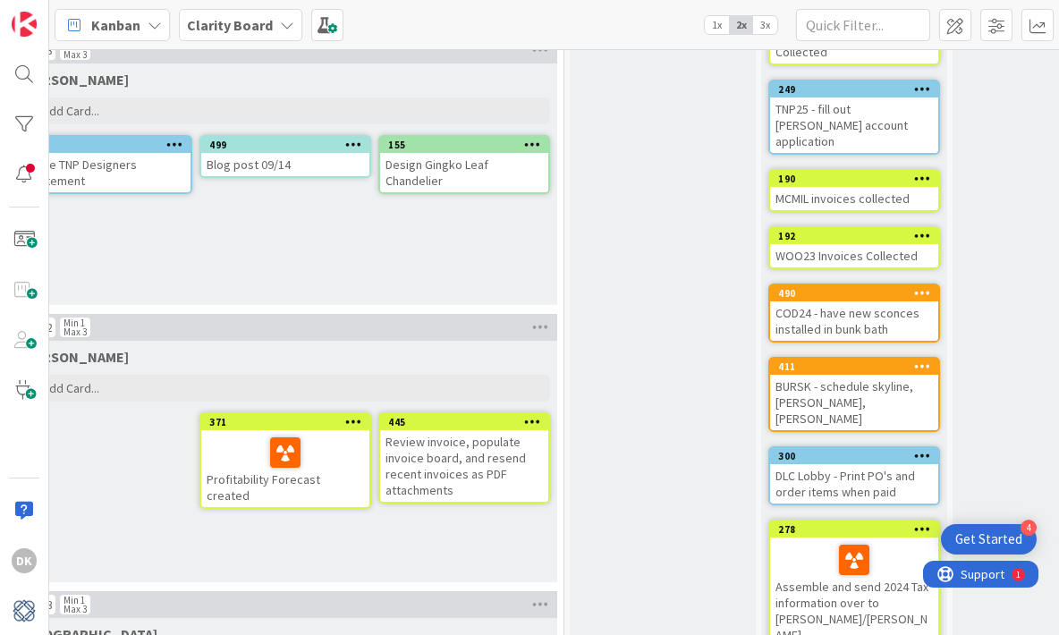
click at [787, 375] on div "BURSK - schedule skyline, [PERSON_NAME], [PERSON_NAME]" at bounding box center [854, 402] width 168 height 55
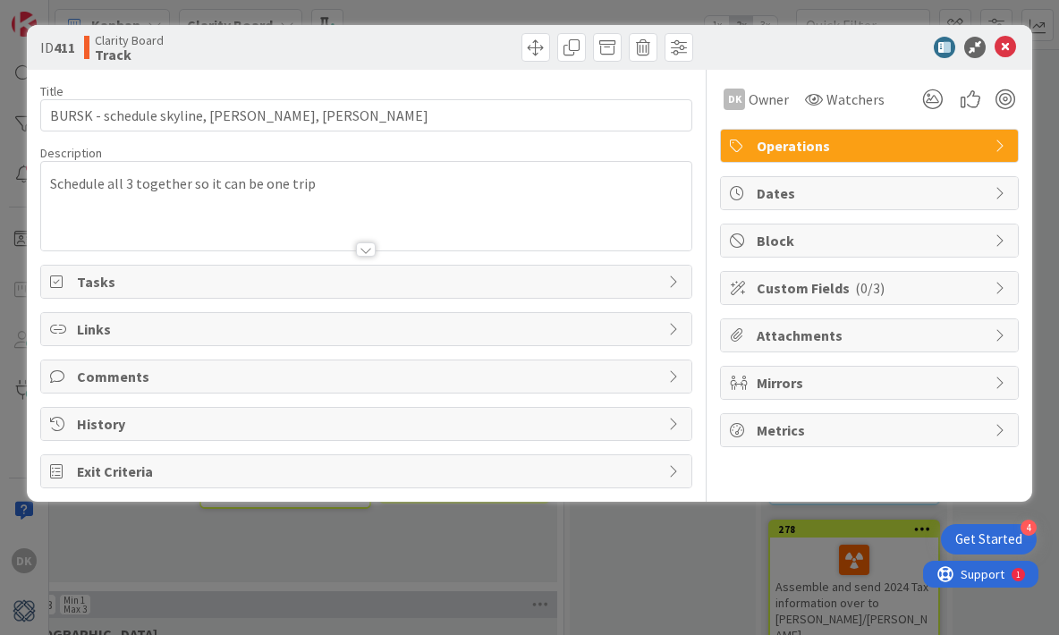
click at [639, 553] on div "ID 411 Clarity Board Track Title 44 / 128 BURSK - schedule skyline, [PERSON_NAM…" at bounding box center [529, 317] width 1059 height 635
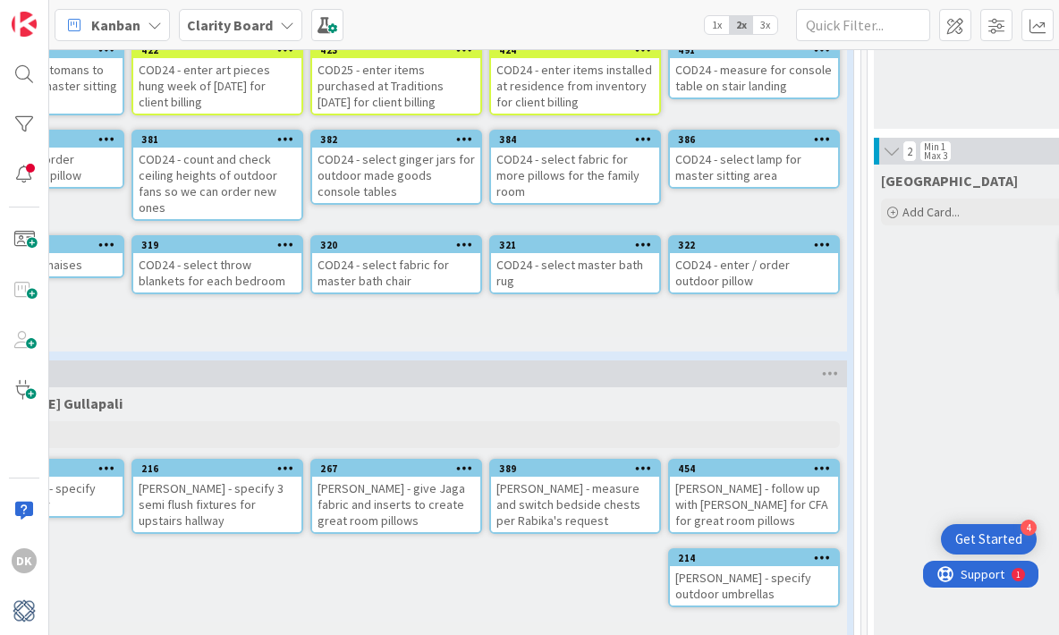
scroll to position [1385, 0]
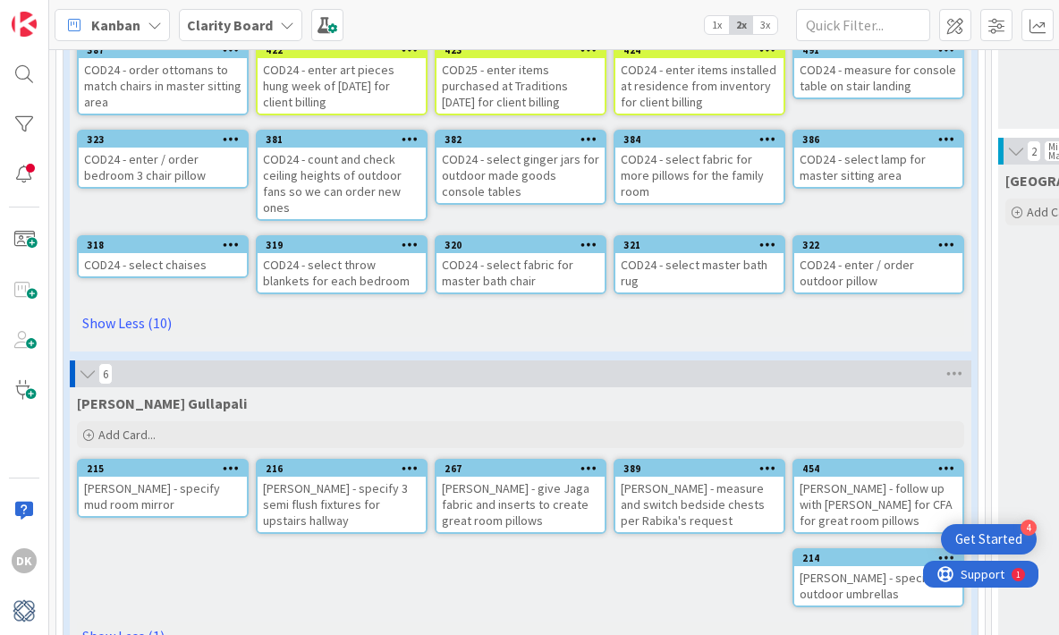
click at [86, 372] on icon at bounding box center [88, 374] width 20 height 18
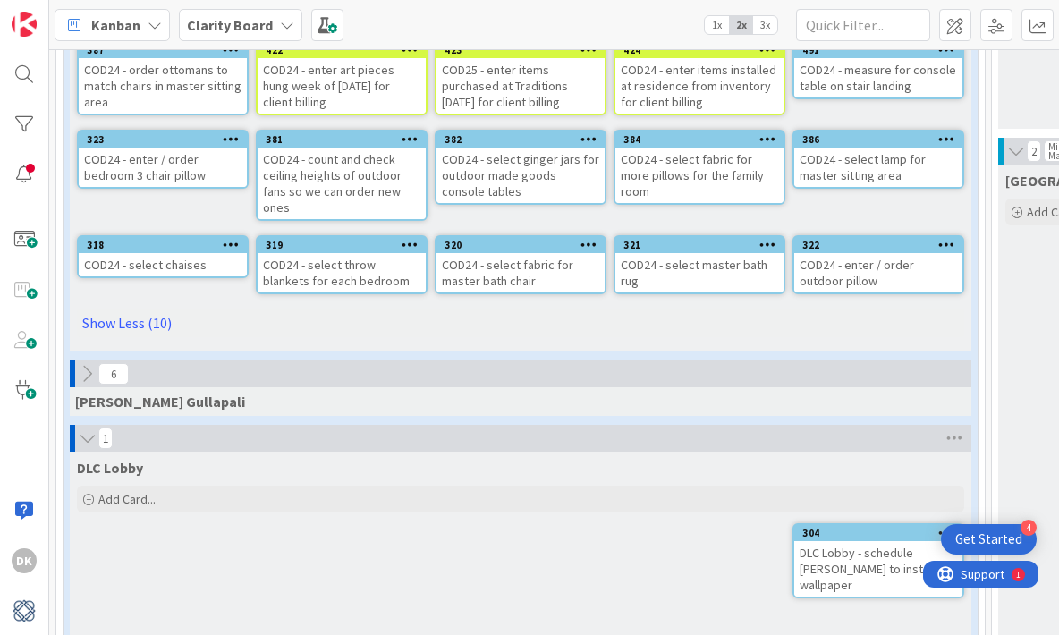
click at [86, 372] on icon at bounding box center [87, 374] width 20 height 20
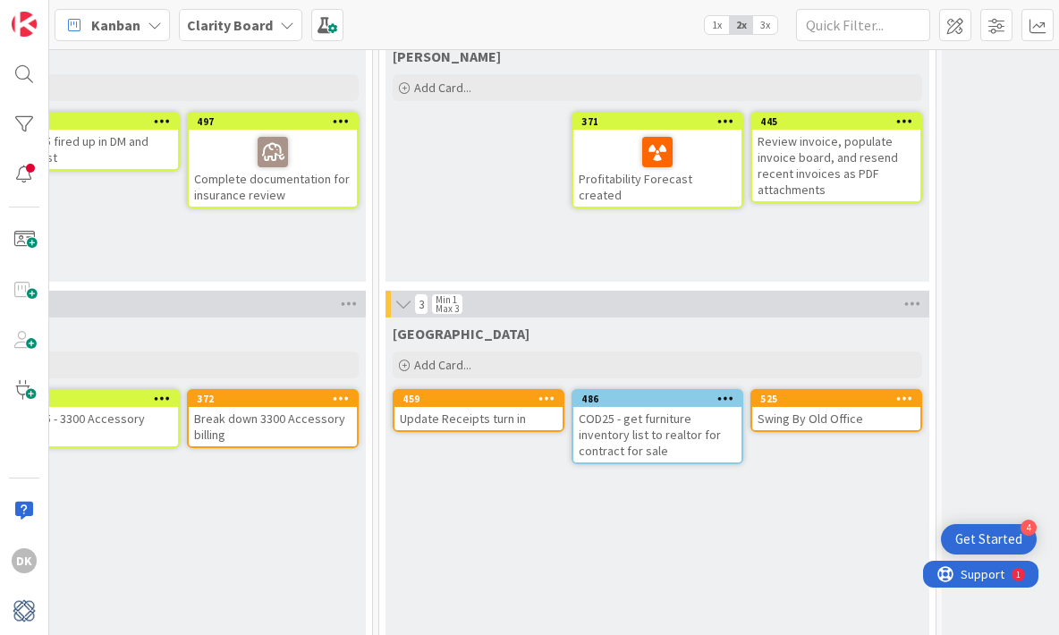
scroll to position [1235, 1176]
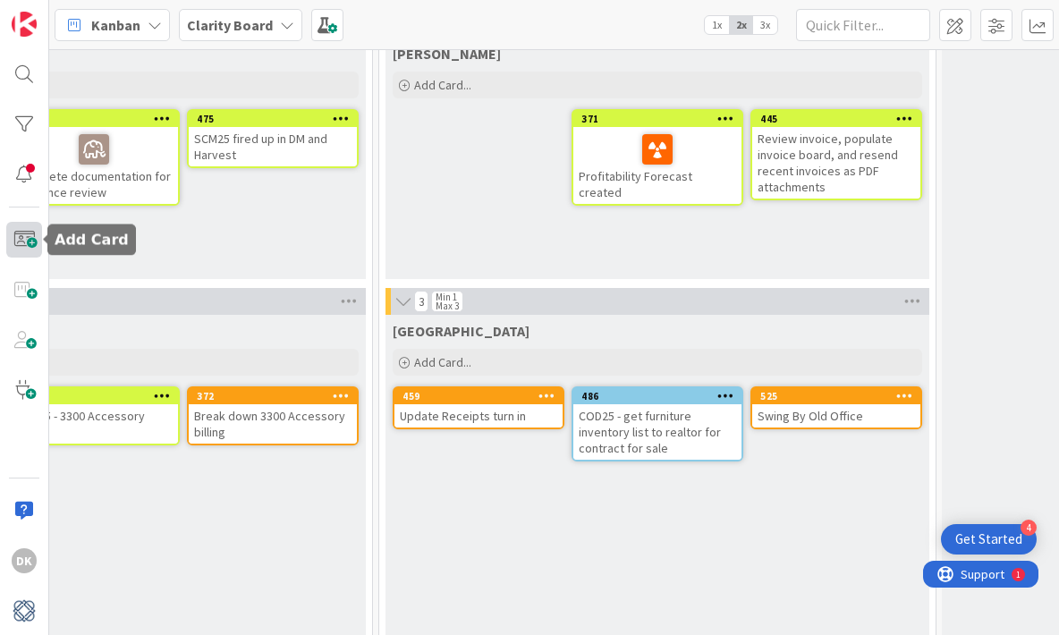
click at [29, 227] on span at bounding box center [24, 240] width 36 height 36
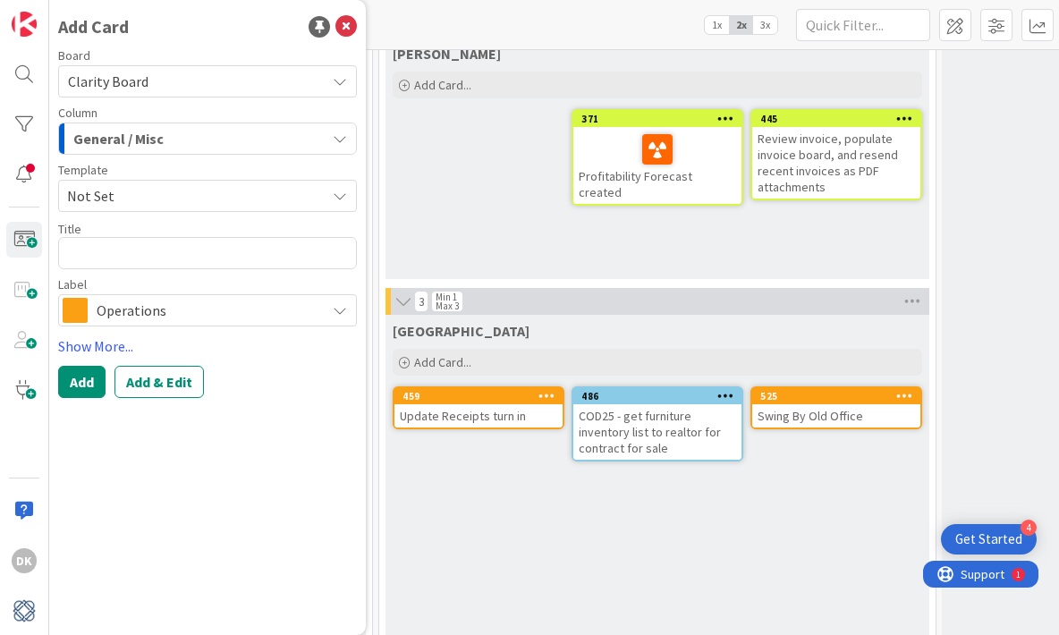
click at [217, 140] on div "General / Misc" at bounding box center [197, 138] width 257 height 29
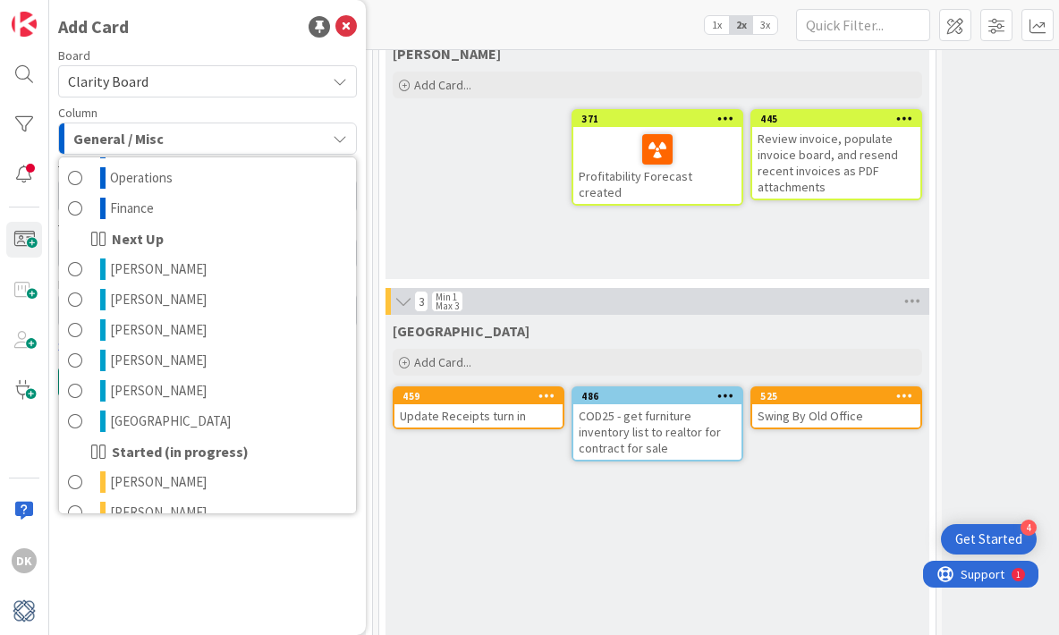
scroll to position [874, 0]
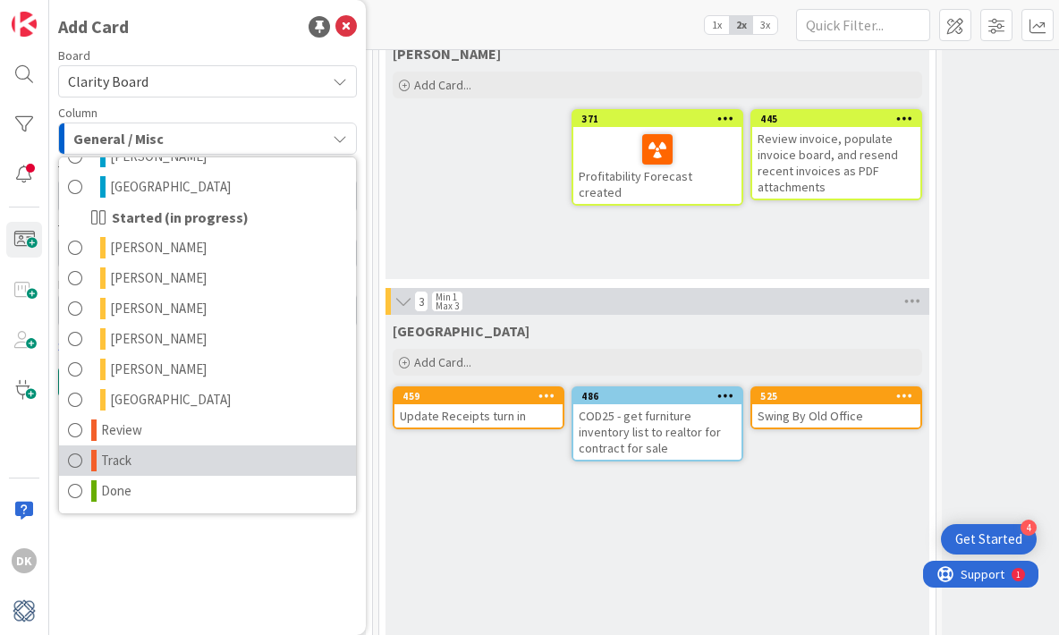
click at [215, 451] on link "Track" at bounding box center [207, 460] width 297 height 30
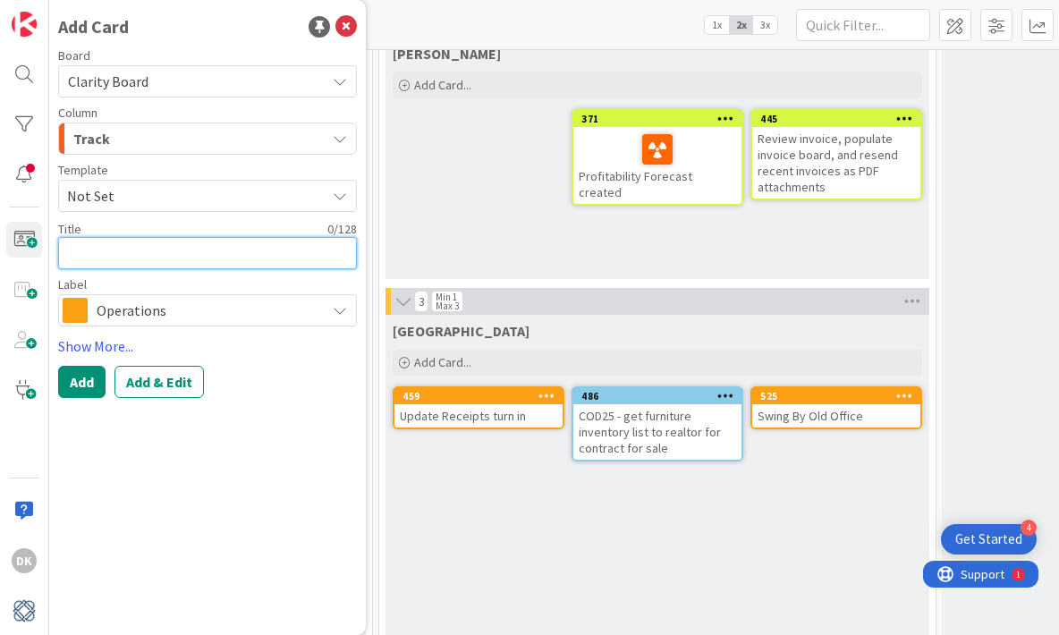
click at [144, 258] on textarea at bounding box center [207, 253] width 299 height 32
type textarea "x"
type textarea "S"
type textarea "x"
type textarea "ST"
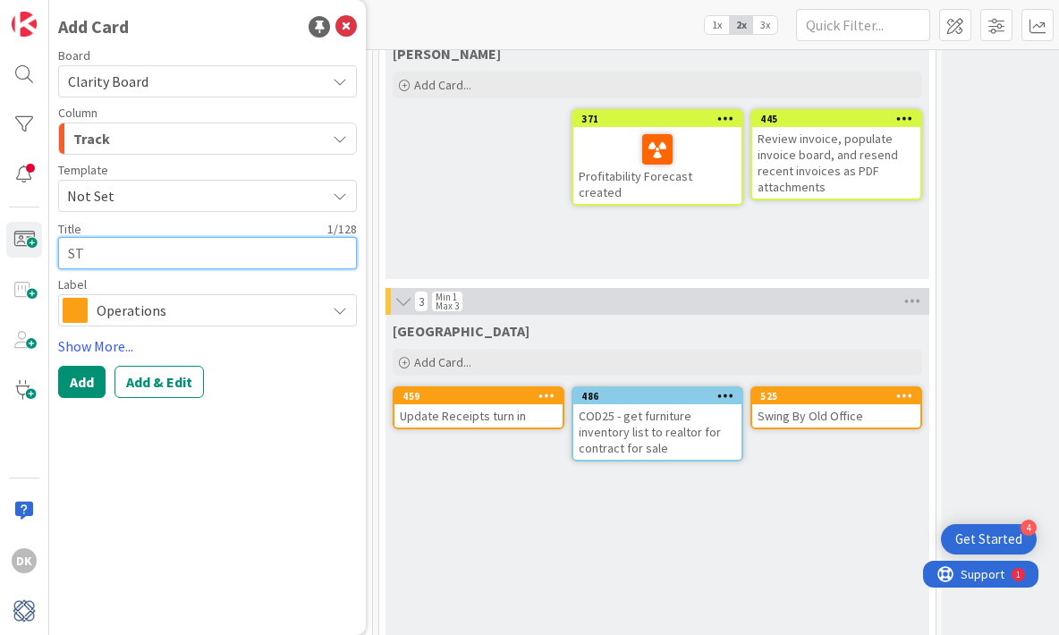
type textarea "x"
type textarea "STO"
type textarea "x"
type textarea "STOMB"
type textarea "x"
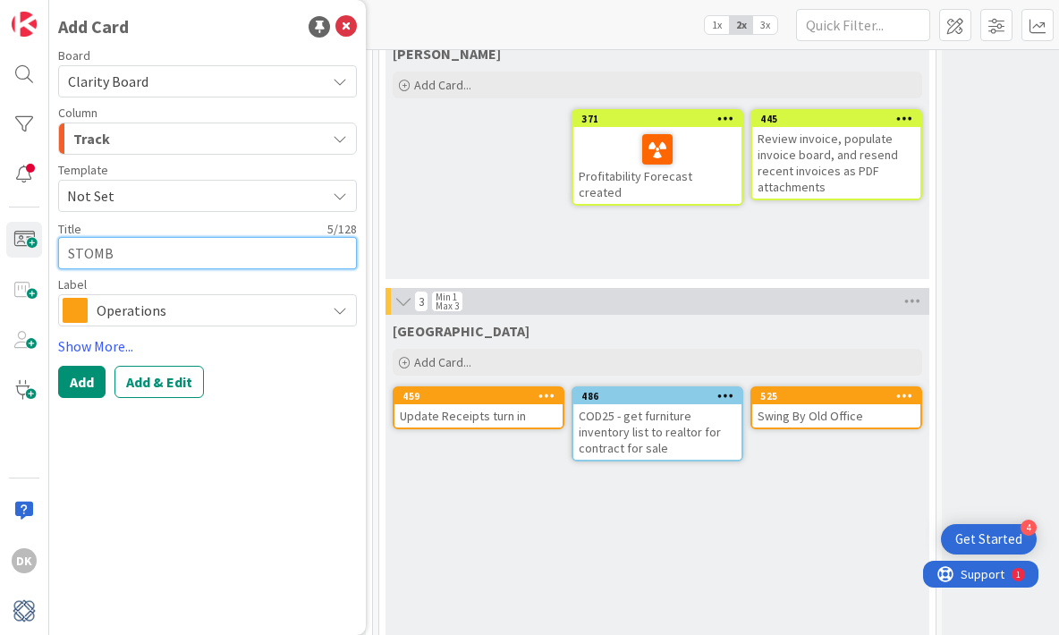
type textarea "STOMB"
type textarea "x"
type textarea "STOMB -"
type textarea "x"
type textarea "STOMB -"
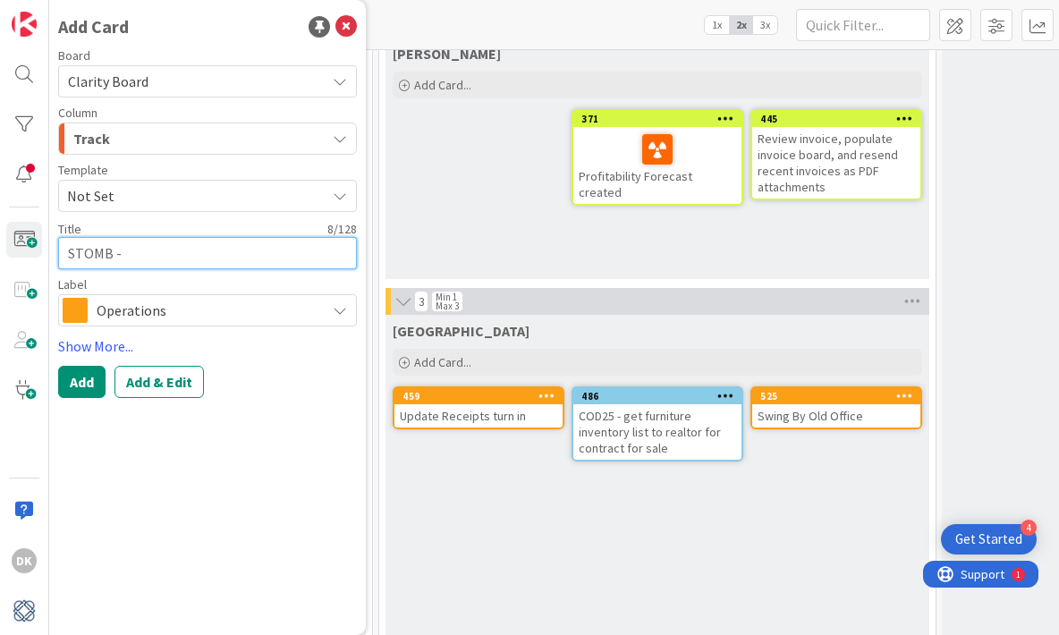
type textarea "x"
type textarea "STOMB - S"
type textarea "x"
type textarea "STOMB - Sch"
type textarea "x"
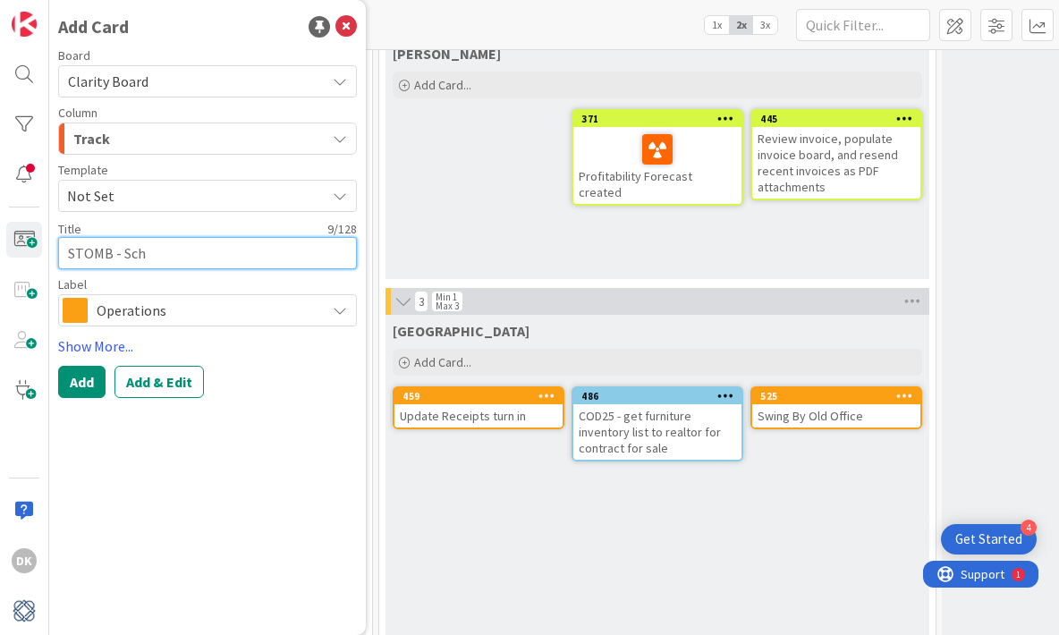
type textarea "STOMB - Sche"
type textarea "x"
type textarea "STOMB - Sched"
type textarea "x"
type textarea "STOMB - Schedu"
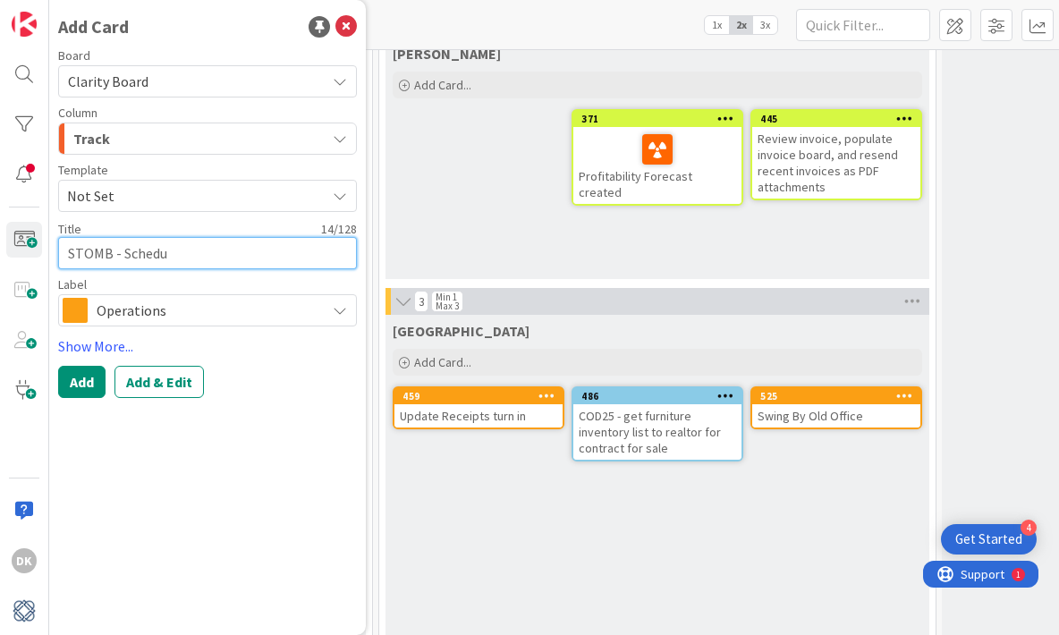
type textarea "x"
type textarea "STOMB - Schedul"
type textarea "x"
type textarea "STOMB - Schedule"
type textarea "x"
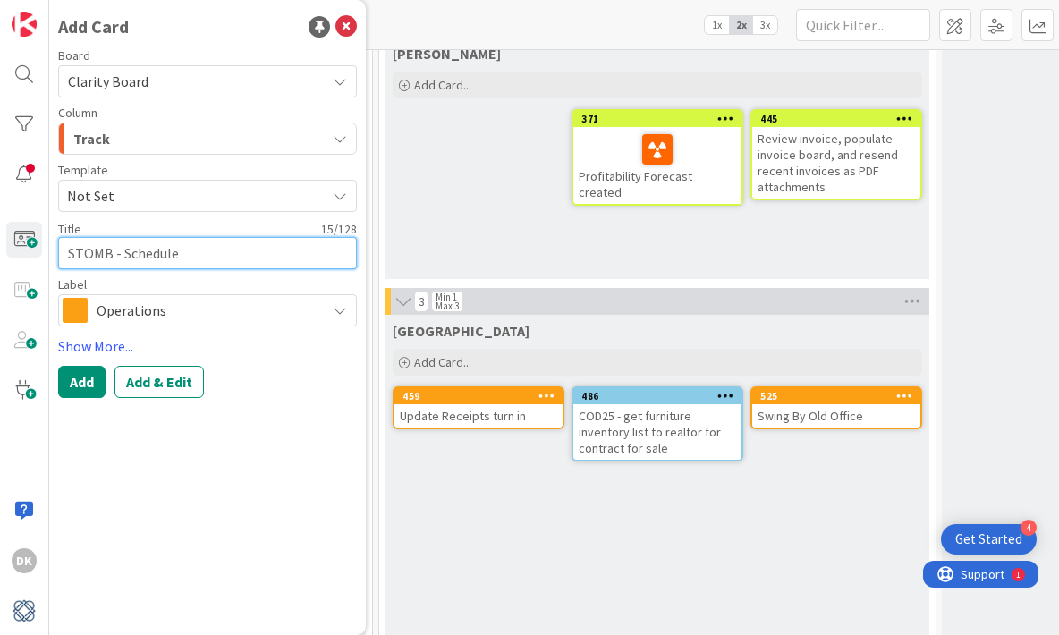
type textarea "STOMB - Schedule"
type textarea "x"
type textarea "STOMB - Schedule C"
type textarea "x"
type textarea "STOMB - Schedule Ca"
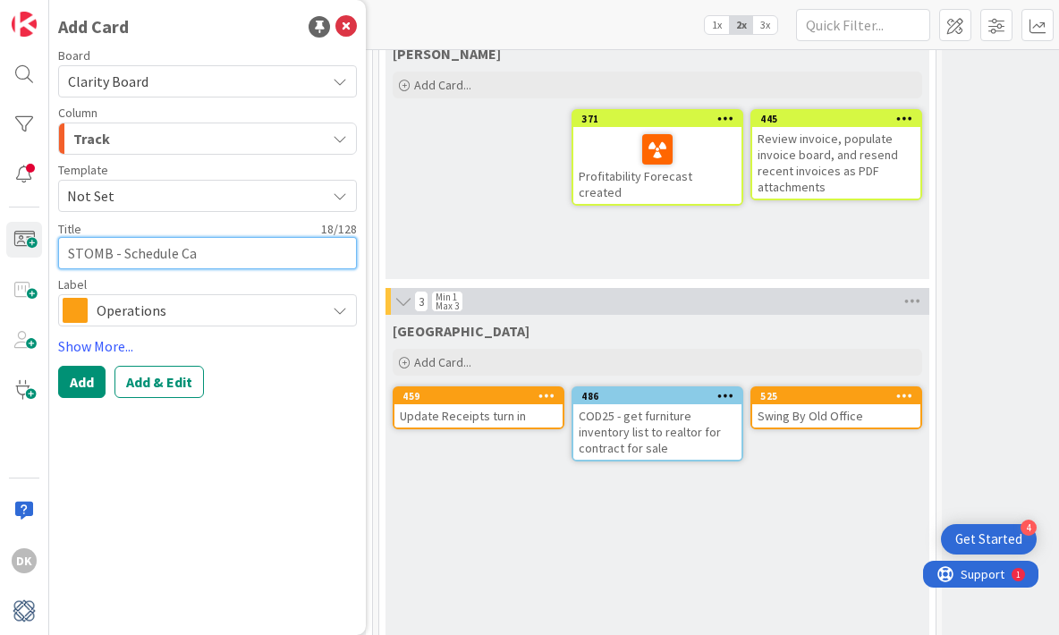
type textarea "x"
type textarea "STOMB - Schedule Cas"
type textarea "x"
type textarea "STOMB - Schedule Cash"
type textarea "x"
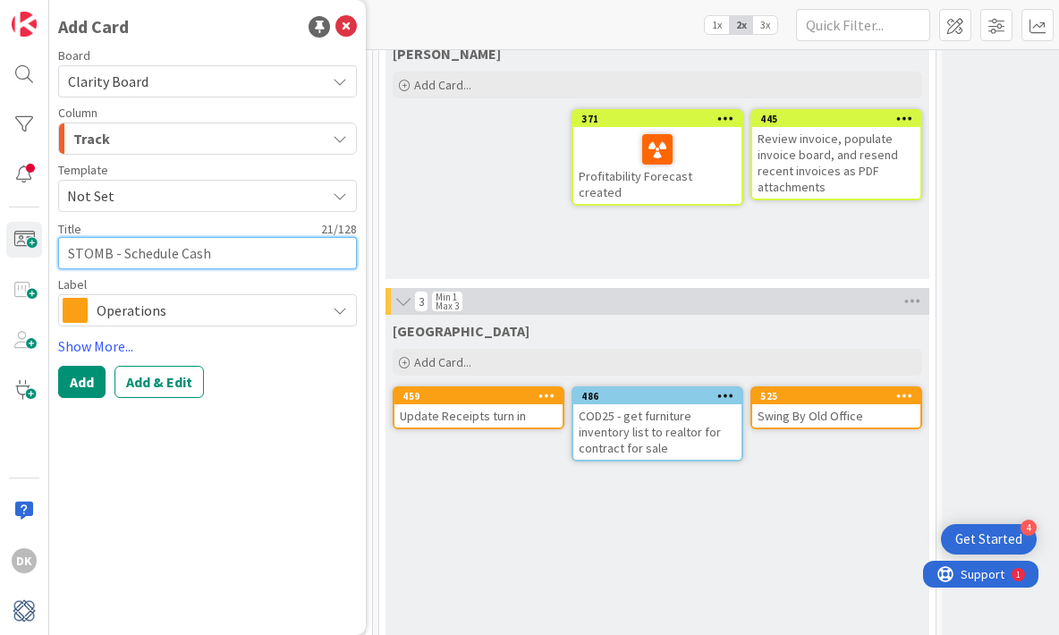
type textarea "STOMB - Schedule Cash,"
type textarea "x"
type textarea "STOMB - Schedule Cash,"
type textarea "x"
type textarea "STOMB - Schedule Cash, c"
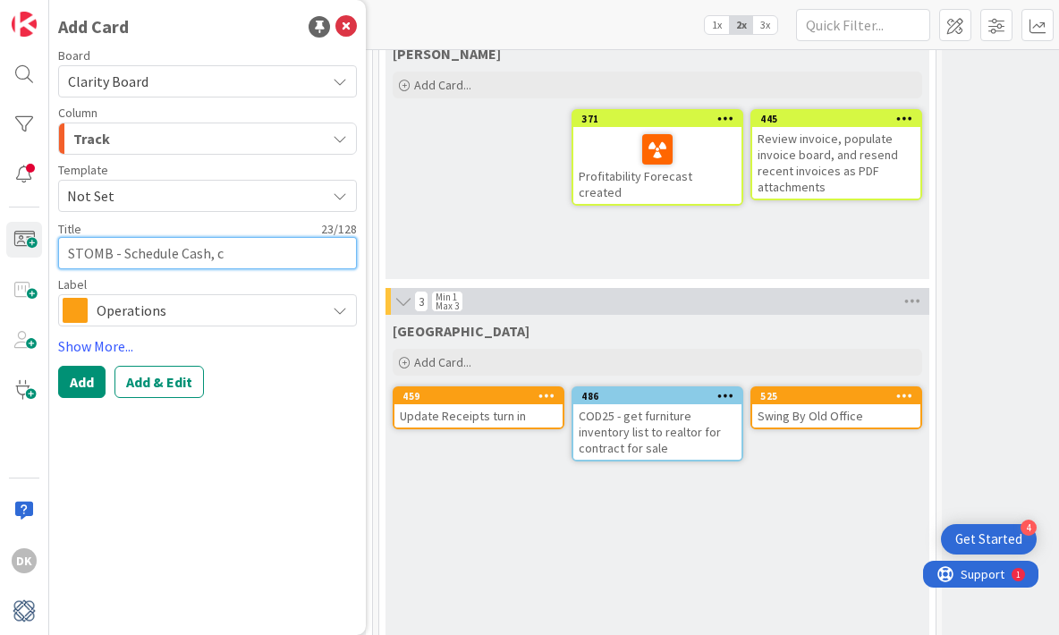
type textarea "x"
type textarea "STOMB - Schedule Cash, ch"
type textarea "x"
type textarea "STOMB - Schedule Cash, che"
type textarea "x"
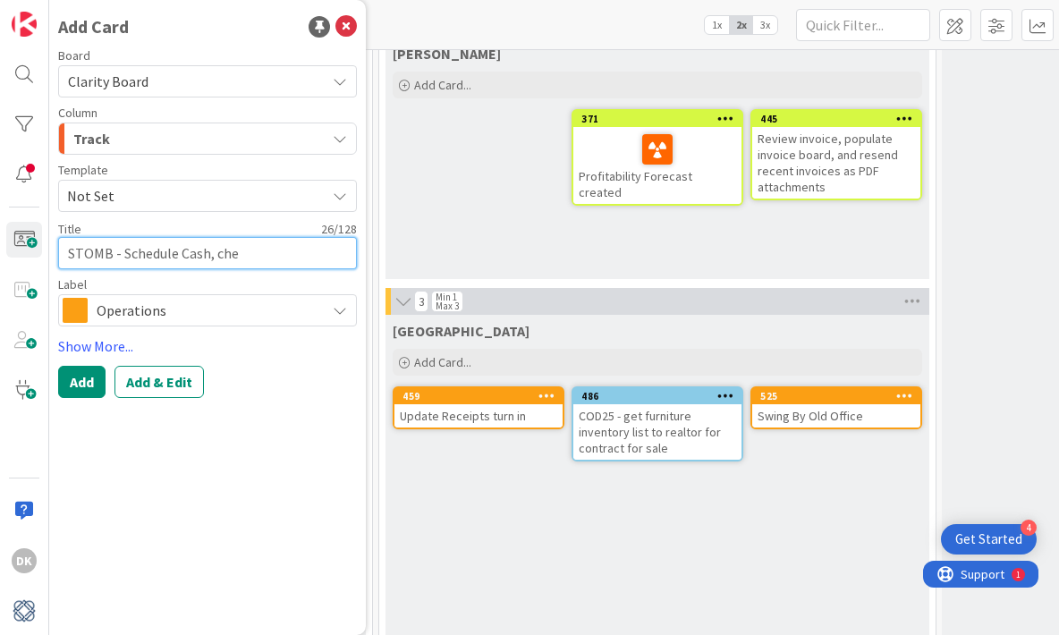
type textarea "STOMB - Schedule Cash, chec"
type textarea "x"
type textarea "STOMB - Schedule Cash, check"
type textarea "x"
type textarea "STOMB - Schedule Cash, check wi"
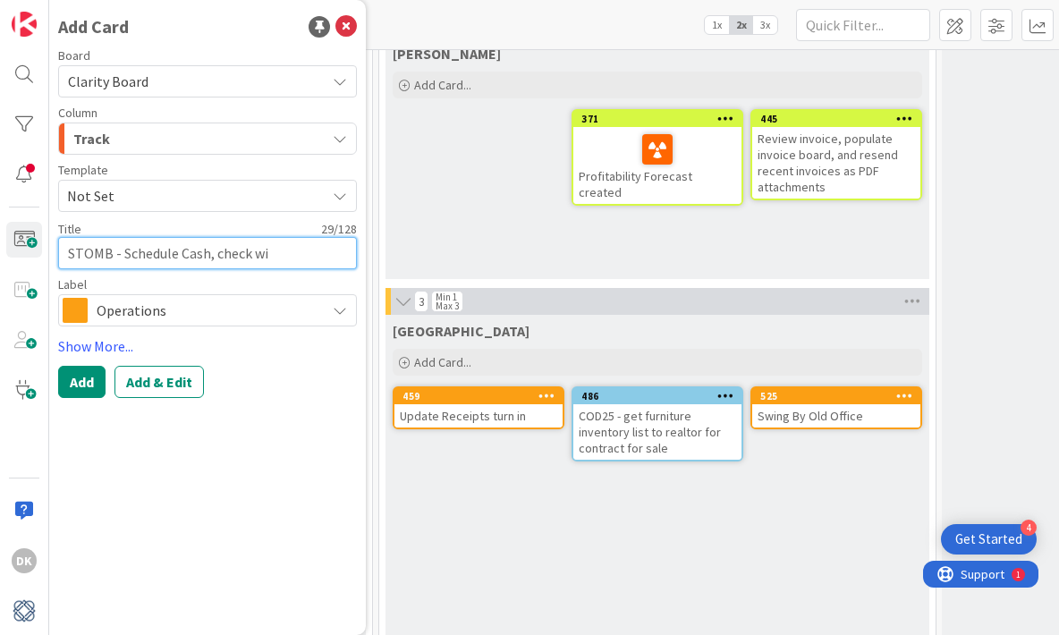
type textarea "x"
type textarea "STOMB - Schedule Cash, check with"
type textarea "x"
type textarea "STOMB - Schedule Cash, check with"
type textarea "x"
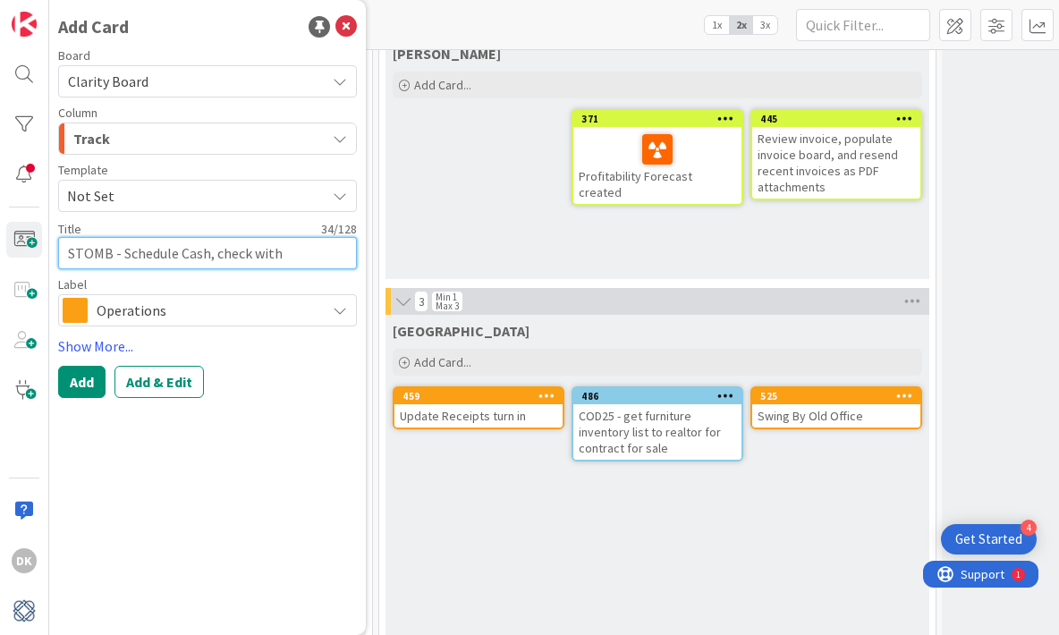
type textarea "STOMB - Schedule Cash, check with S"
type textarea "x"
type textarea "STOMB - Schedule Cash, check with St"
type textarea "x"
type textarea "STOMB - Schedule Cash, check with Ste"
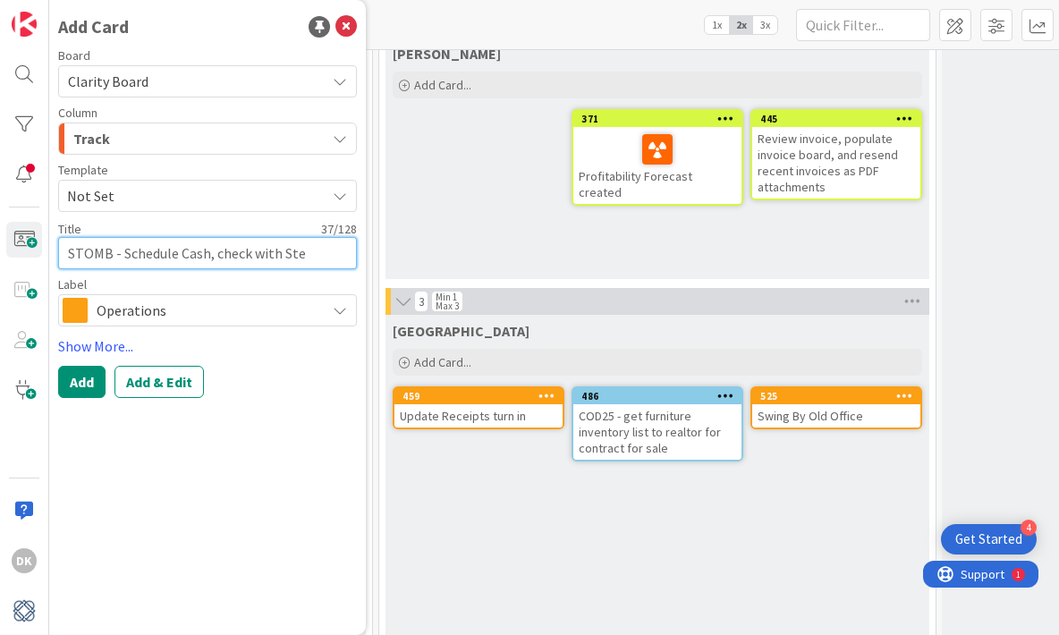
type textarea "x"
type textarea "STOMB - Schedule Cash, check with Step"
type textarea "x"
type textarea "STOMB - Schedule Cash, check with Steph"
type textarea "x"
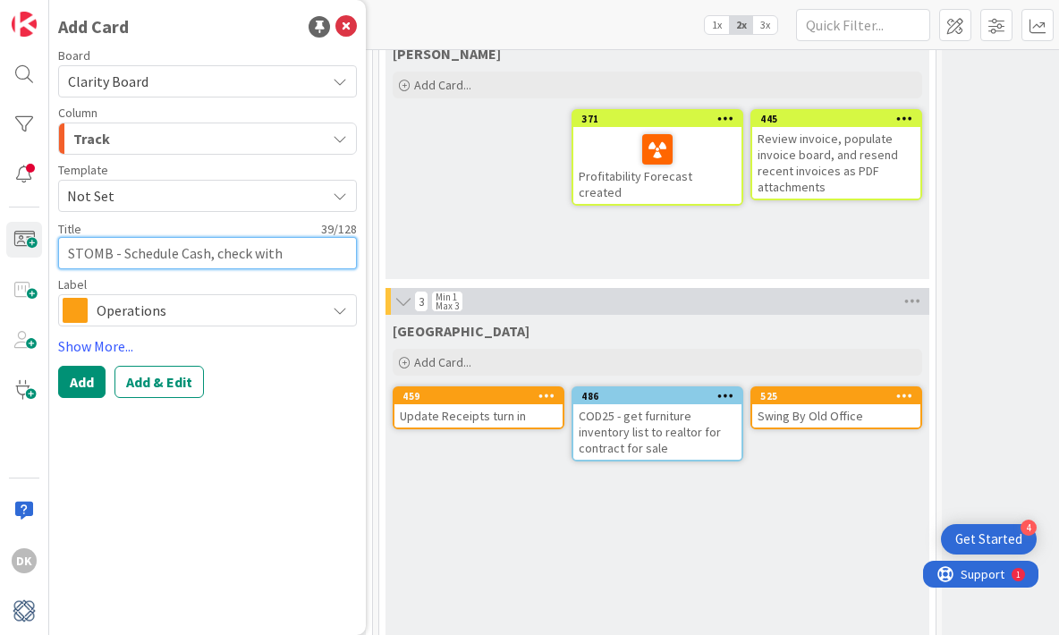
type textarea "STOMB - Schedule Cash, check with [PERSON_NAME]"
type textarea "x"
type textarea "STOMB - Schedule Cash, check with [PERSON_NAME]"
type textarea "x"
type textarea "STOMB - Schedule Cash, check with [PERSON_NAME]"
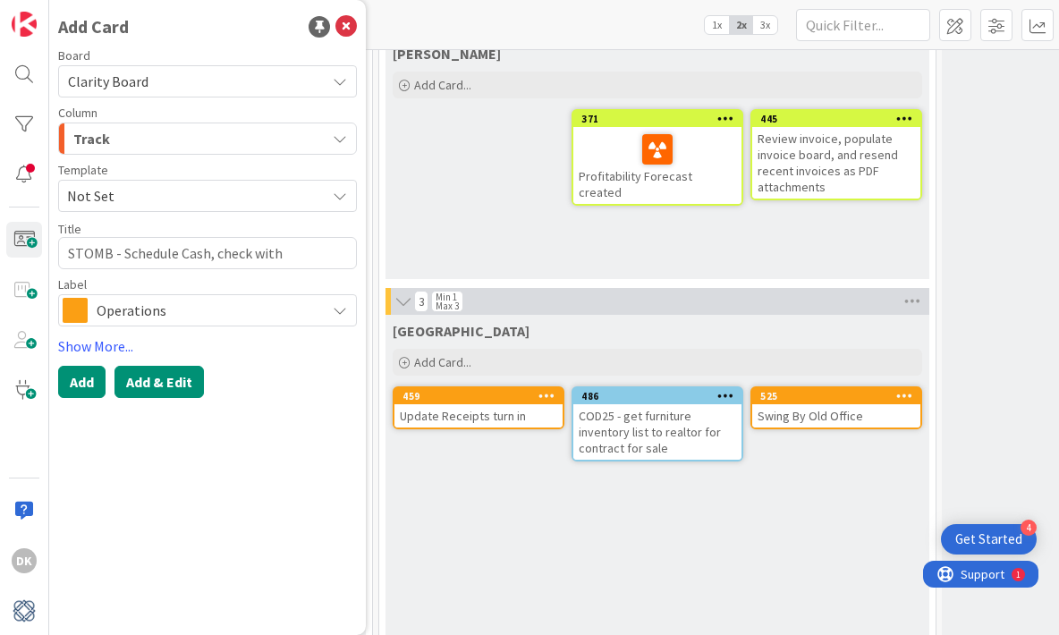
click at [143, 379] on button "Add & Edit" at bounding box center [158, 382] width 89 height 32
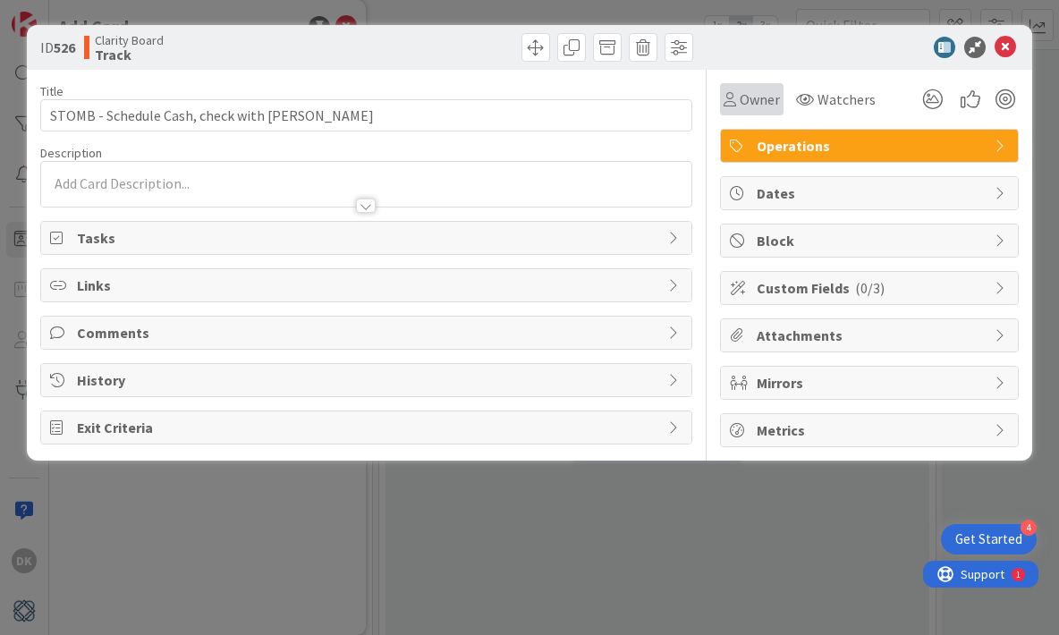
click at [733, 102] on icon at bounding box center [729, 99] width 13 height 14
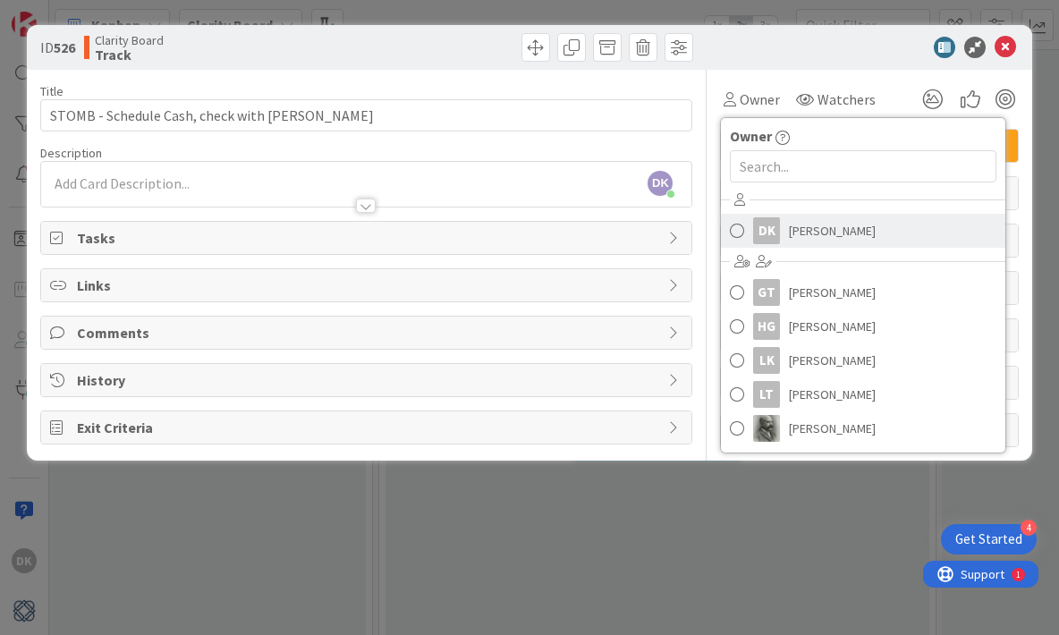
click at [739, 229] on span at bounding box center [737, 230] width 14 height 27
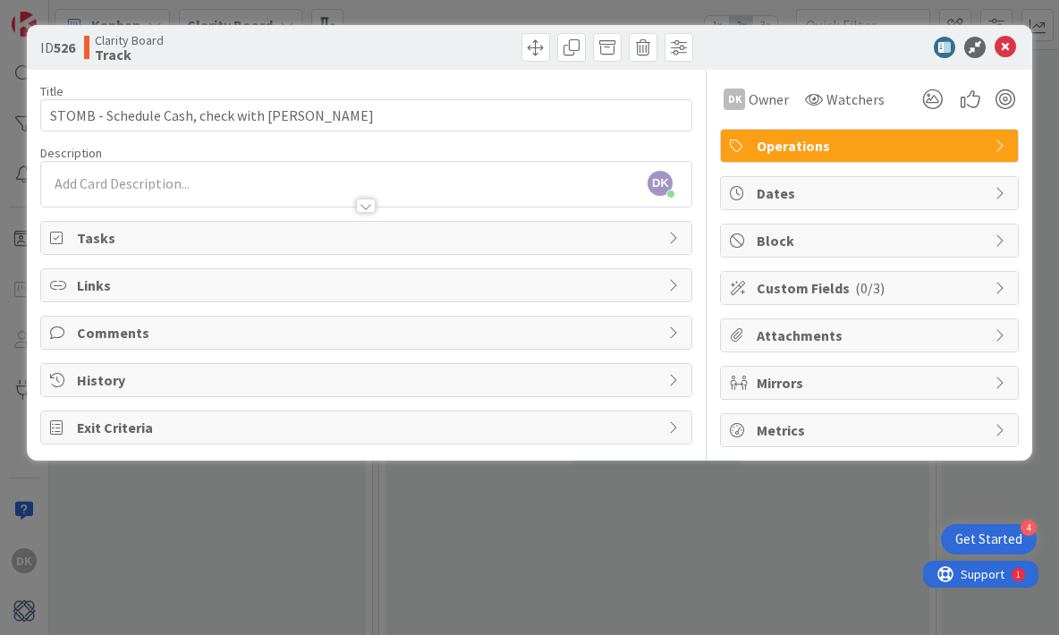
click at [683, 536] on div "ID 526 Clarity Board Track Title 43 / 128 STOMB - Schedule Cash, check with [PE…" at bounding box center [529, 317] width 1059 height 635
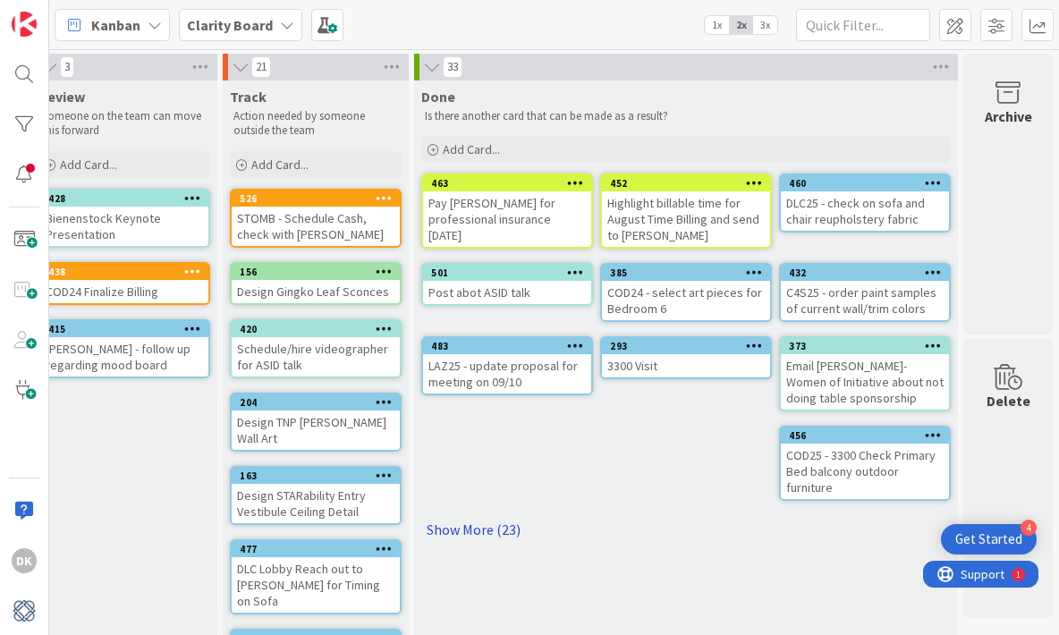
scroll to position [1, 2086]
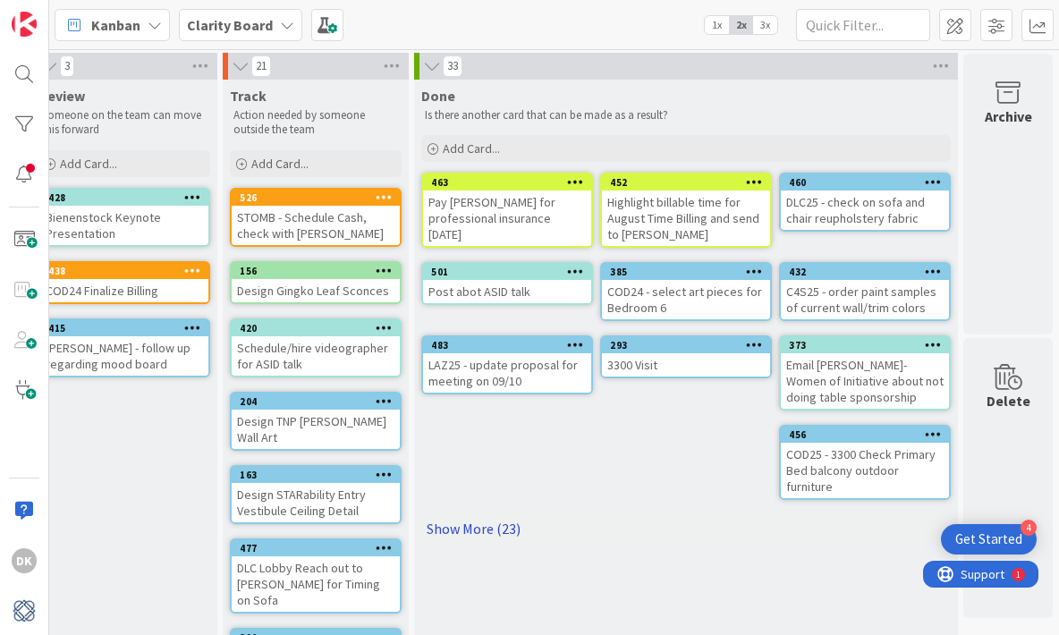
click at [469, 525] on link "Show More (23)" at bounding box center [685, 528] width 529 height 29
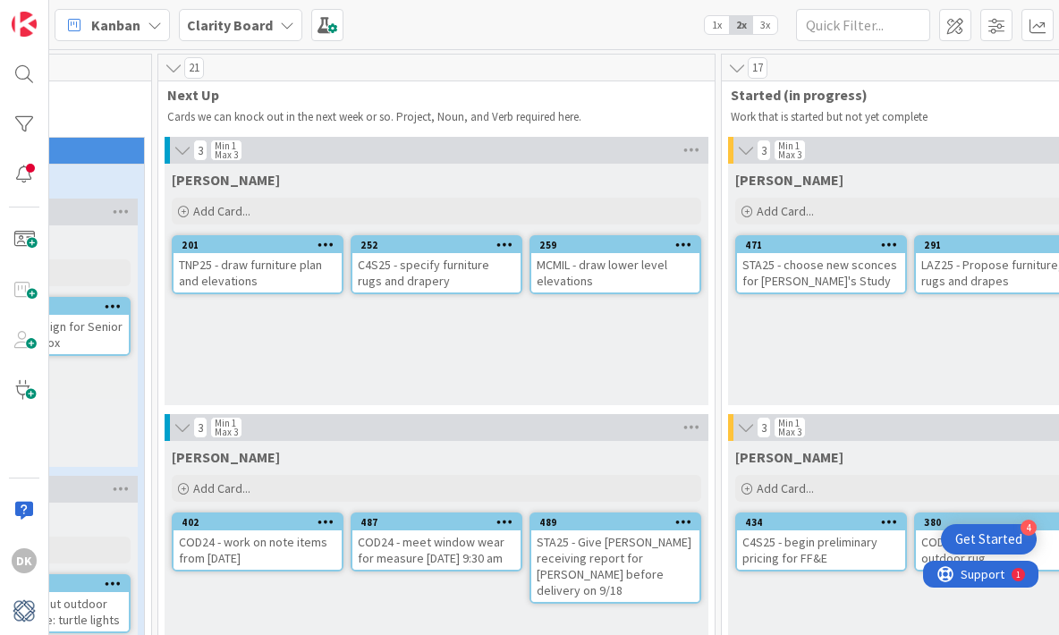
scroll to position [0, 907]
